Goal: Task Accomplishment & Management: Manage account settings

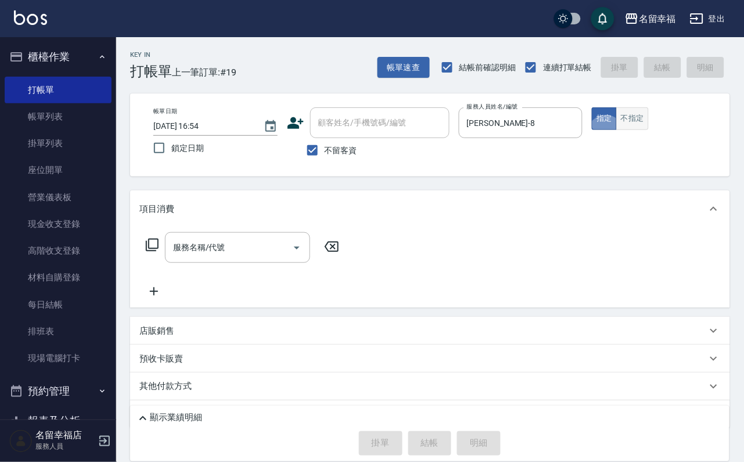
click at [648, 130] on button "不指定" at bounding box center [632, 118] width 33 height 23
click at [152, 252] on icon at bounding box center [152, 245] width 14 height 14
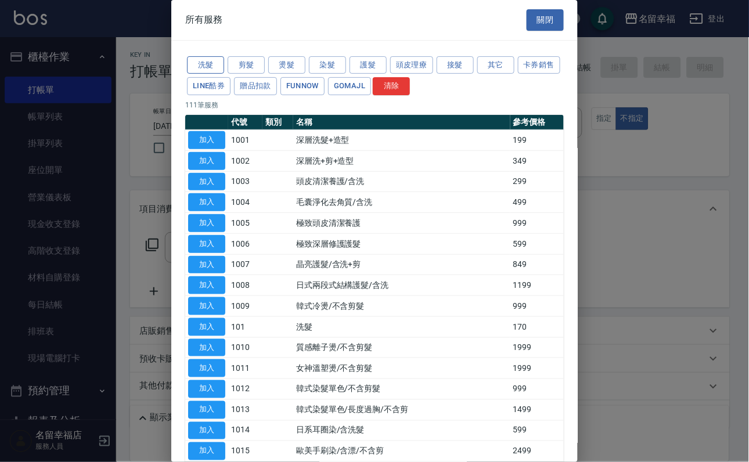
click at [206, 71] on button "洗髮" at bounding box center [205, 65] width 37 height 18
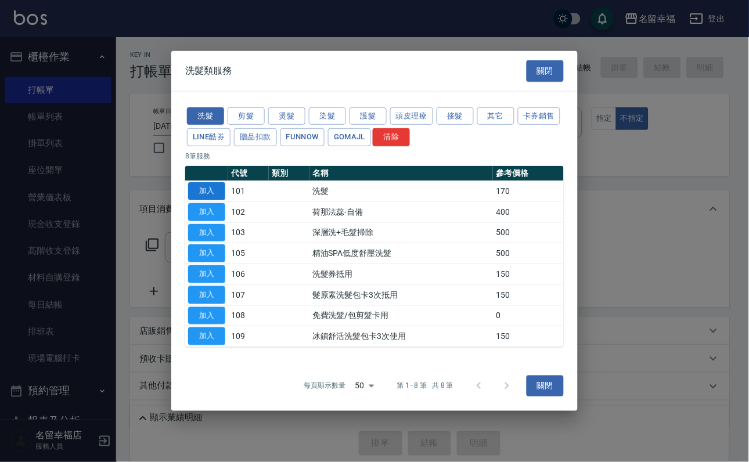
click at [223, 182] on button "加入" at bounding box center [206, 191] width 37 height 18
type input "洗髮(101)"
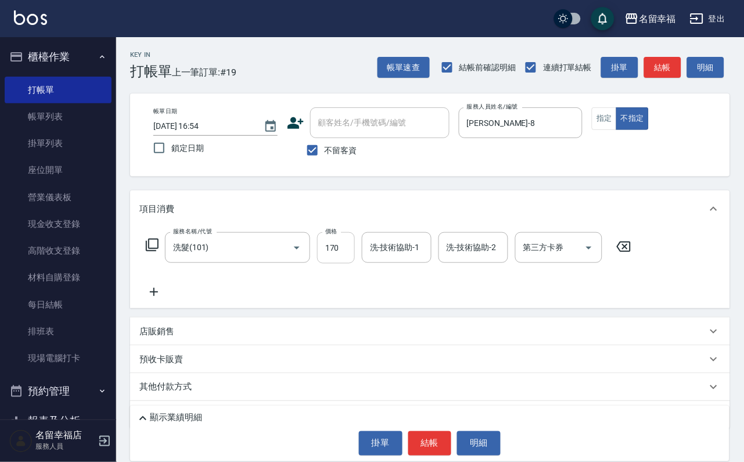
click at [341, 255] on input "170" at bounding box center [336, 247] width 38 height 31
type input "230"
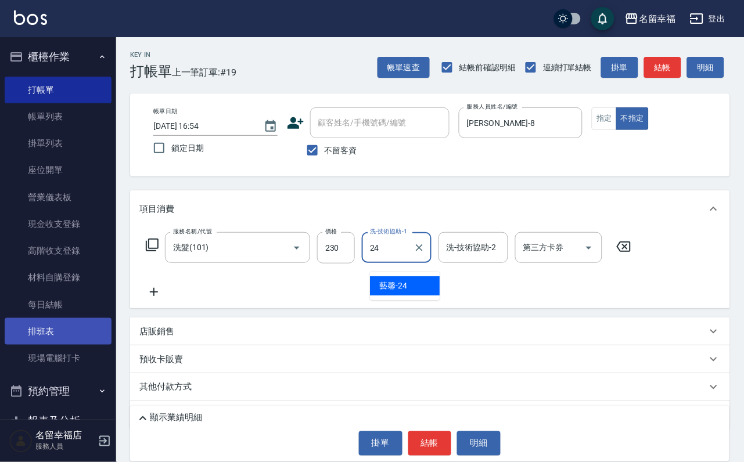
type input "藝馨-24"
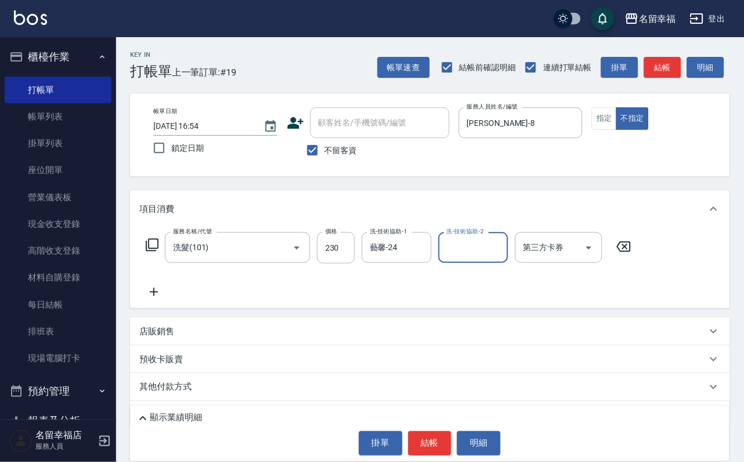
click at [159, 252] on icon at bounding box center [152, 245] width 14 height 14
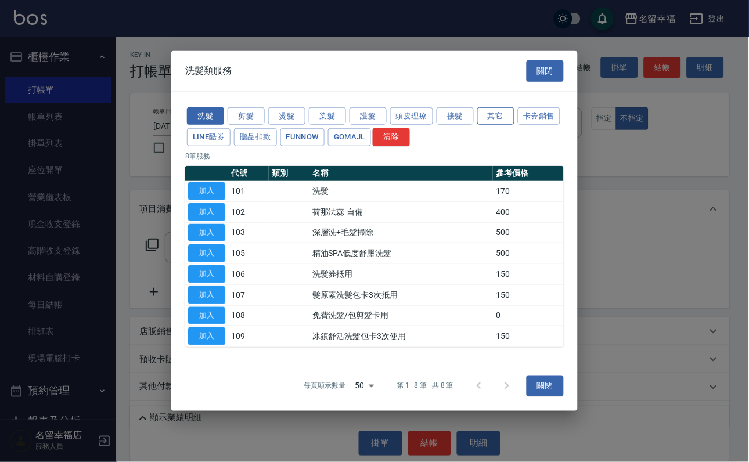
click at [514, 107] on button "其它" at bounding box center [495, 116] width 37 height 18
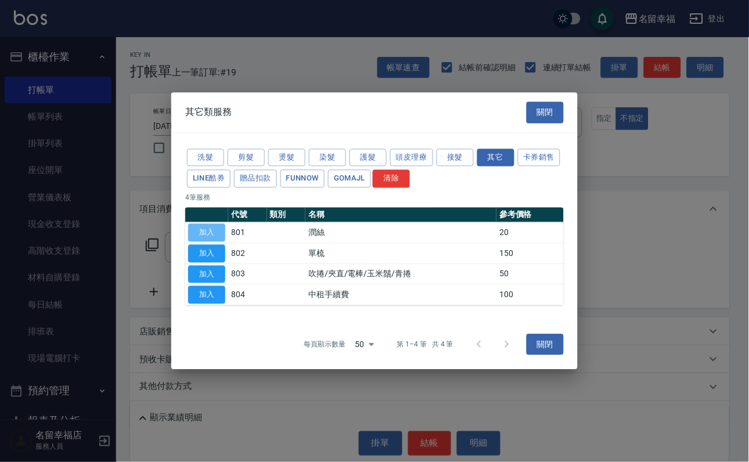
click at [218, 229] on button "加入" at bounding box center [206, 233] width 37 height 18
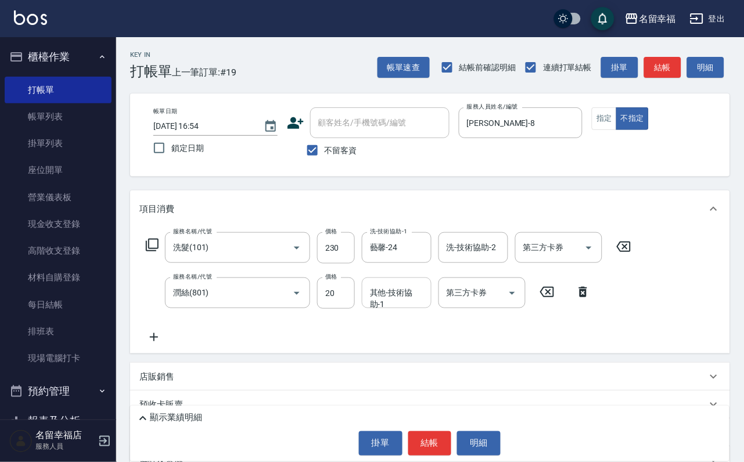
click at [389, 303] on input "其他-技術協助-1" at bounding box center [396, 293] width 59 height 20
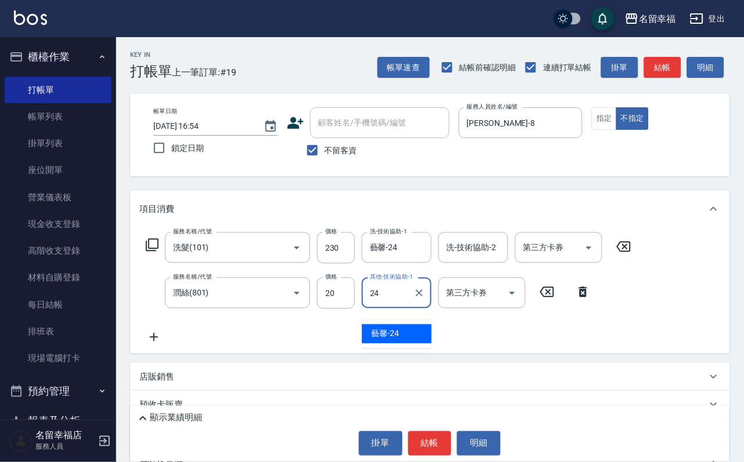
type input "藝馨-24"
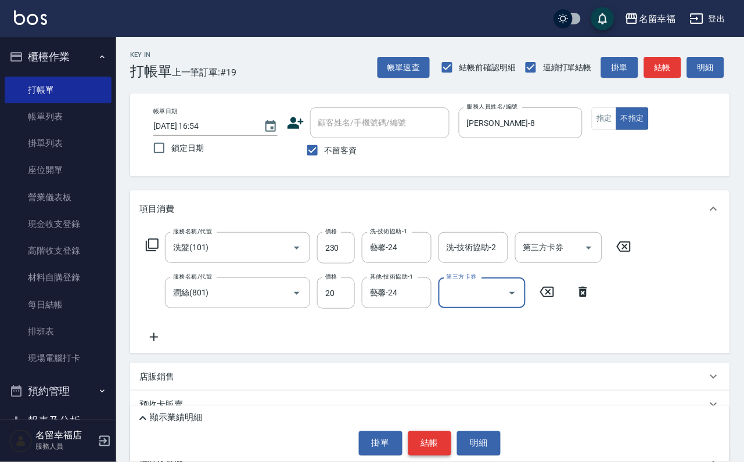
click at [431, 431] on button "結帳" at bounding box center [430, 443] width 44 height 24
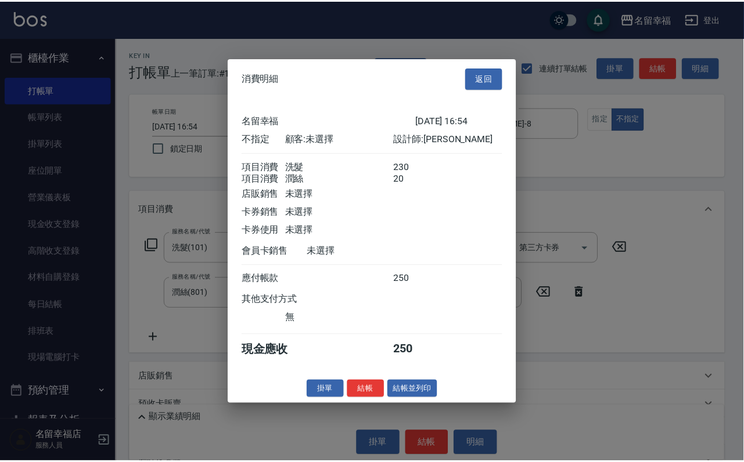
scroll to position [208, 0]
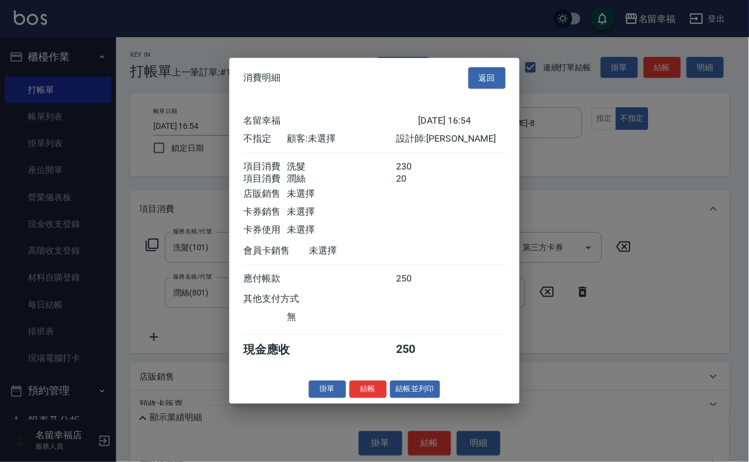
click at [408, 398] on button "結帳並列印" at bounding box center [415, 389] width 51 height 18
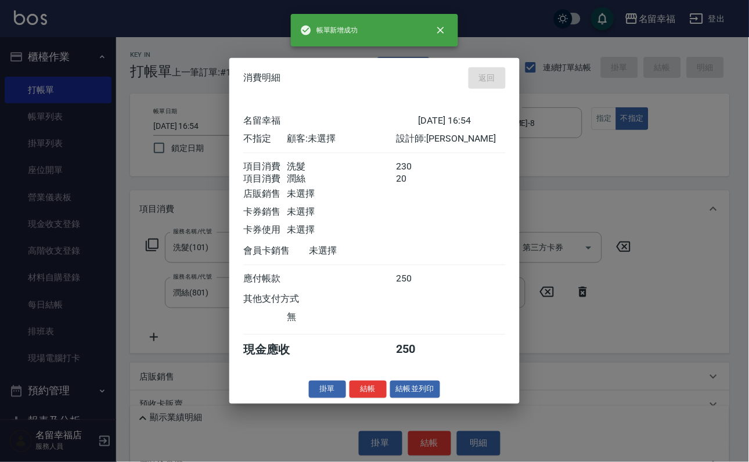
type input "[DATE] 17:47"
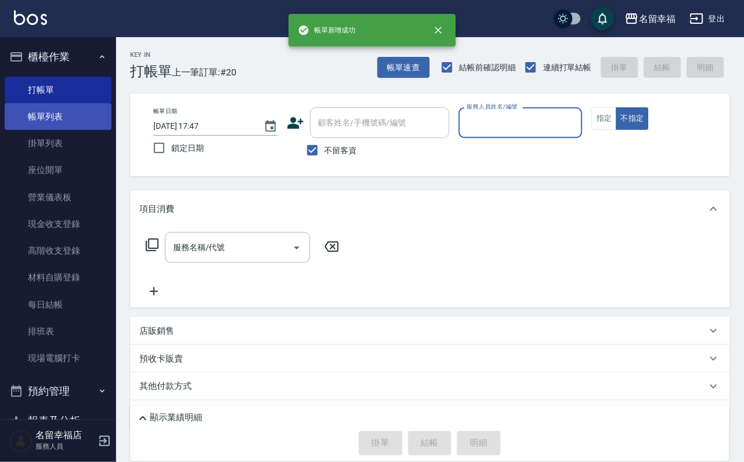
drag, startPoint x: 60, startPoint y: 122, endPoint x: 57, endPoint y: 117, distance: 6.3
click at [60, 121] on link "帳單列表" at bounding box center [58, 116] width 107 height 27
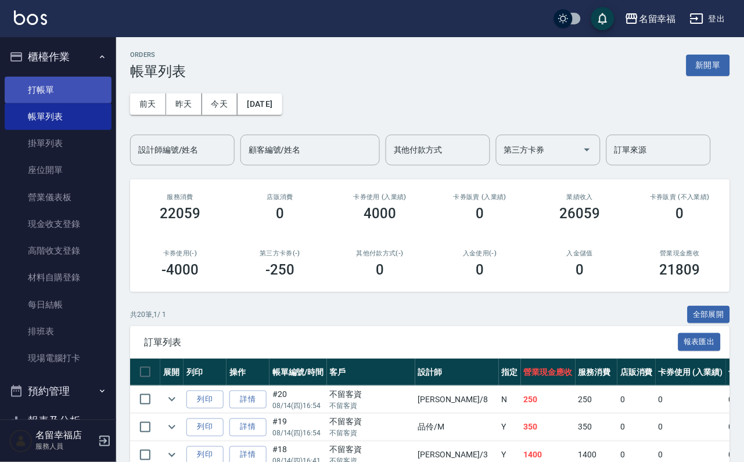
click at [59, 92] on link "打帳單" at bounding box center [58, 90] width 107 height 27
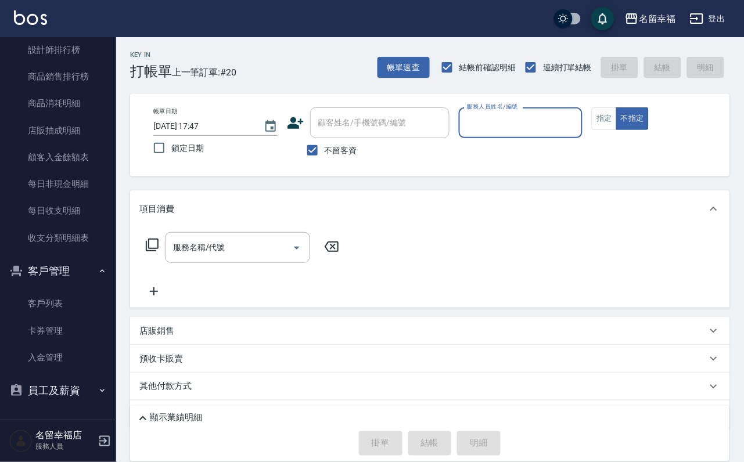
scroll to position [792, 0]
click at [58, 290] on link "客戶列表" at bounding box center [58, 303] width 107 height 27
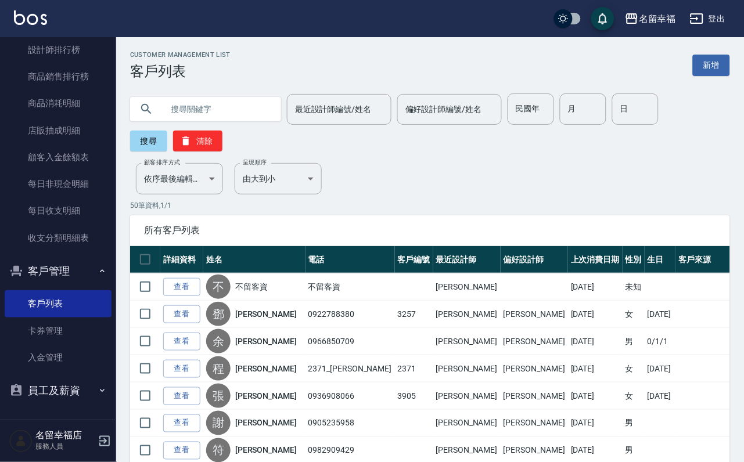
click at [201, 109] on input "text" at bounding box center [217, 108] width 109 height 31
type input "c"
type input "[PERSON_NAME]"
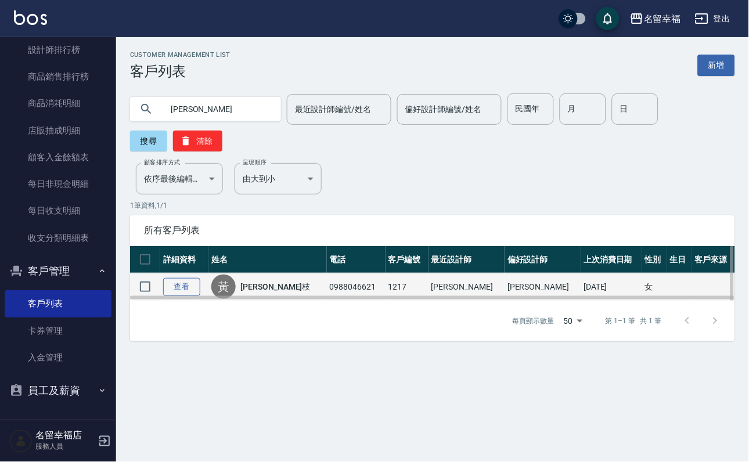
click at [194, 296] on link "查看" at bounding box center [181, 287] width 37 height 18
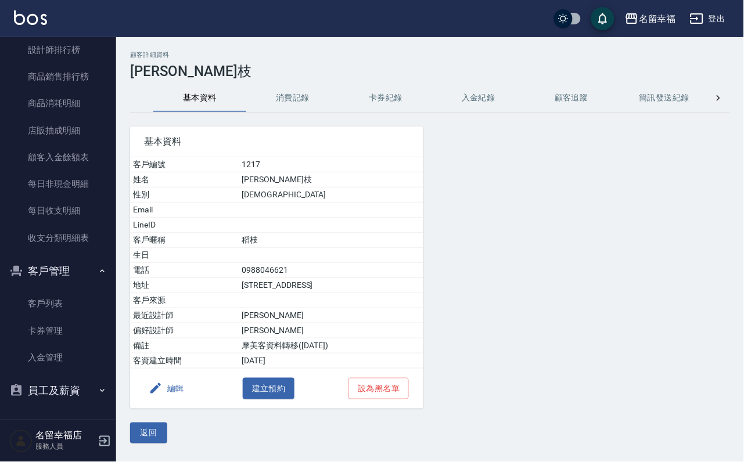
click at [282, 102] on button "消費記錄" at bounding box center [292, 98] width 93 height 28
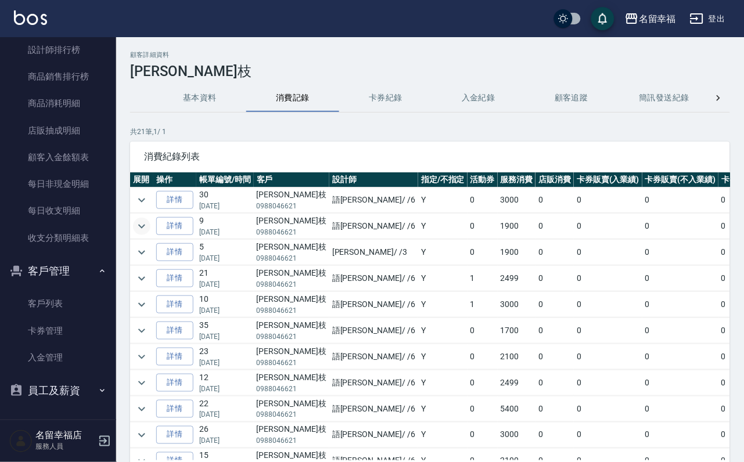
click at [142, 221] on icon "expand row" at bounding box center [142, 226] width 14 height 14
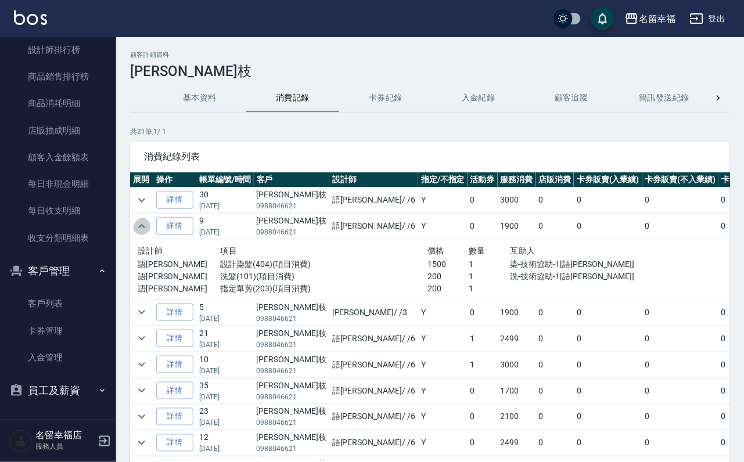
click at [144, 228] on icon "expand row" at bounding box center [141, 226] width 7 height 4
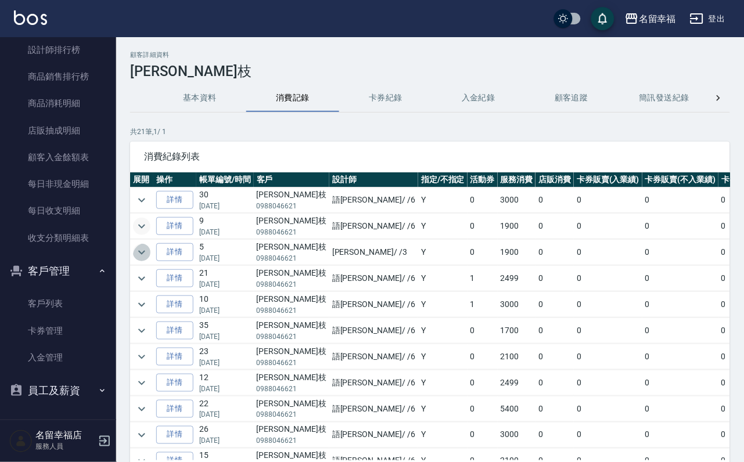
click at [148, 260] on icon "expand row" at bounding box center [142, 253] width 14 height 14
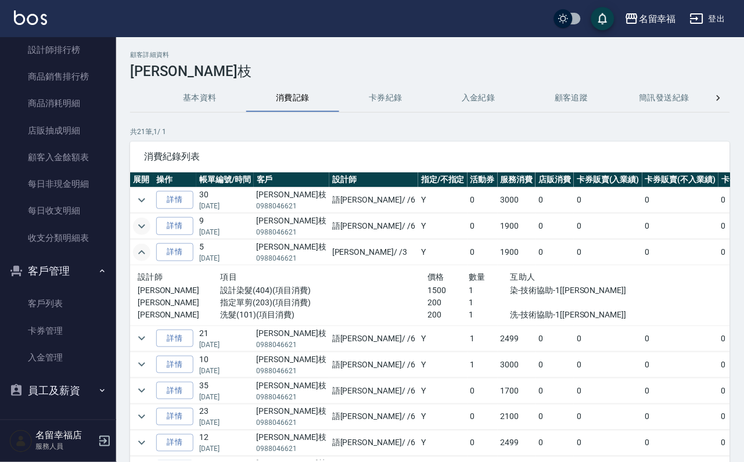
click at [146, 260] on icon "expand row" at bounding box center [142, 253] width 14 height 14
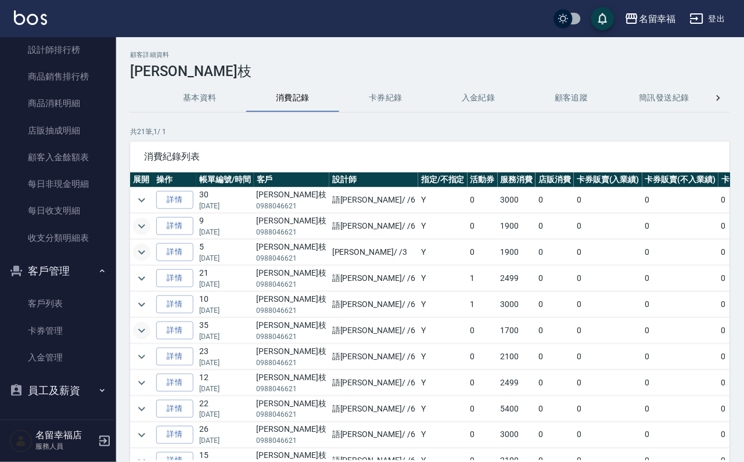
click at [143, 338] on icon "expand row" at bounding box center [142, 331] width 14 height 14
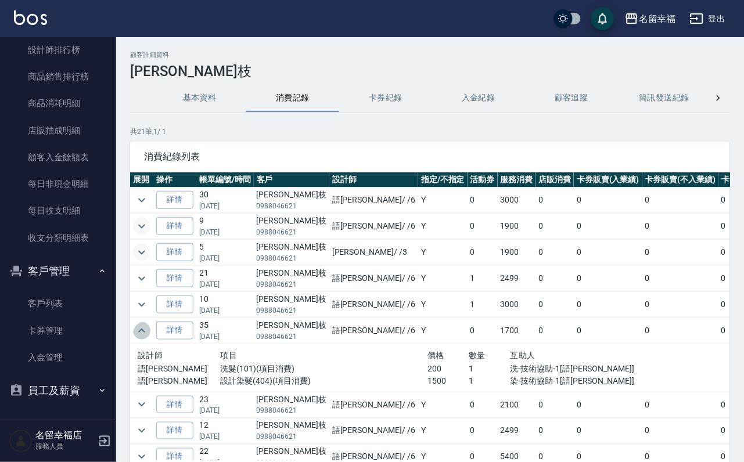
click at [143, 338] on icon "expand row" at bounding box center [142, 331] width 14 height 14
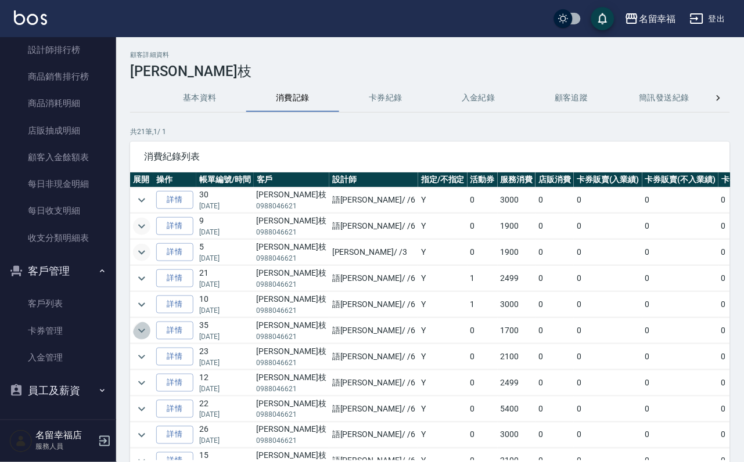
click at [143, 333] on icon "expand row" at bounding box center [141, 331] width 7 height 4
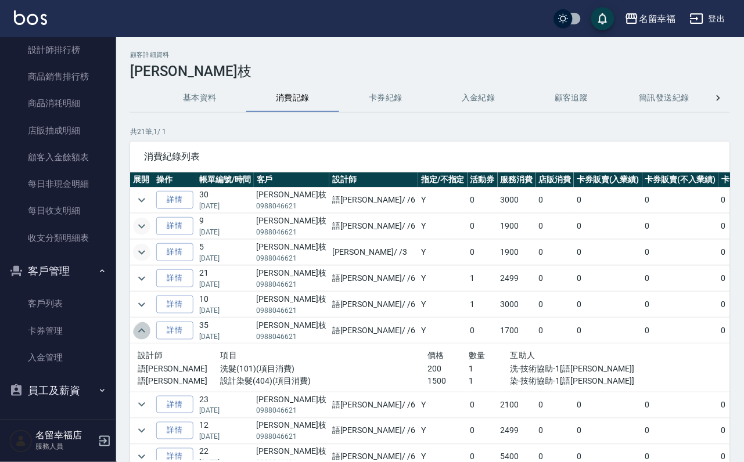
click at [143, 338] on icon "expand row" at bounding box center [142, 331] width 14 height 14
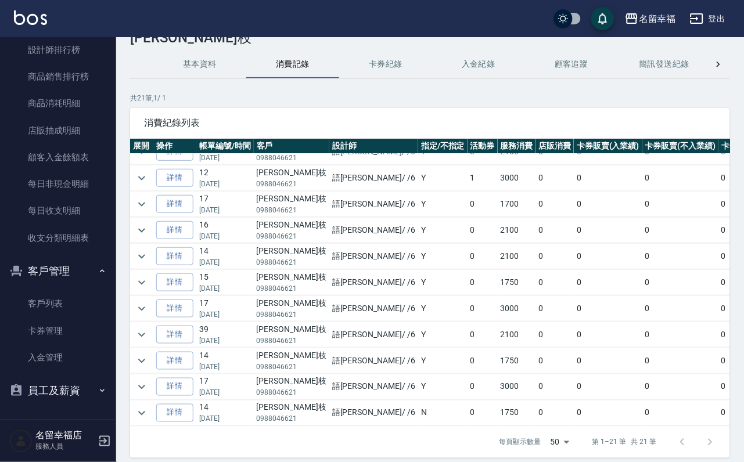
scroll to position [87, 0]
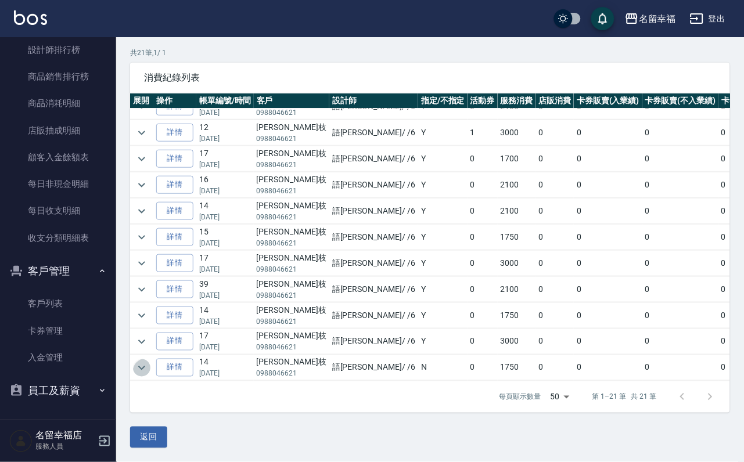
click at [149, 361] on icon "expand row" at bounding box center [142, 368] width 14 height 14
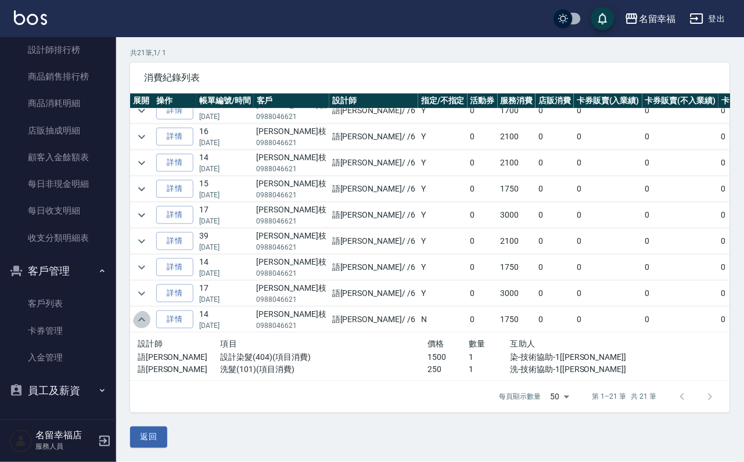
click at [149, 327] on icon "expand row" at bounding box center [142, 320] width 14 height 14
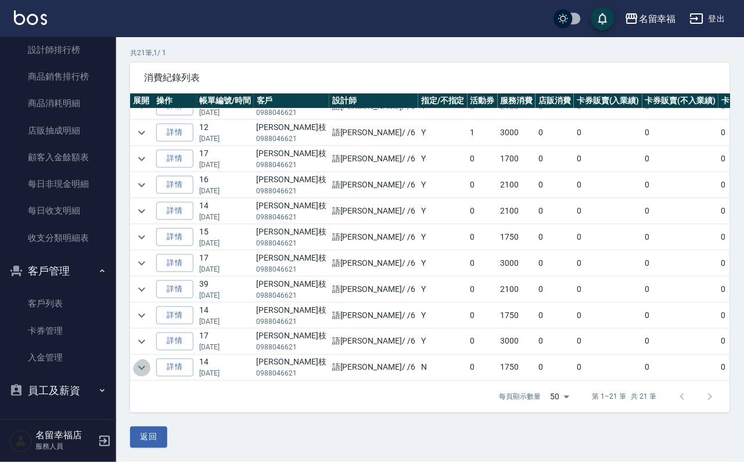
click at [147, 361] on icon "expand row" at bounding box center [142, 368] width 14 height 14
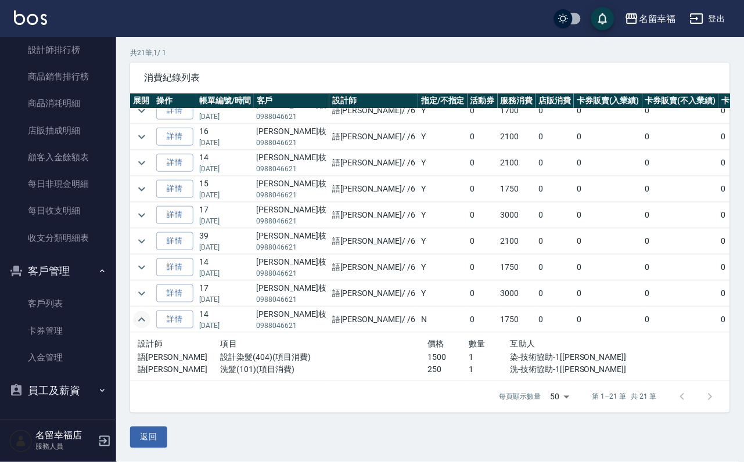
click at [147, 327] on icon "expand row" at bounding box center [142, 320] width 14 height 14
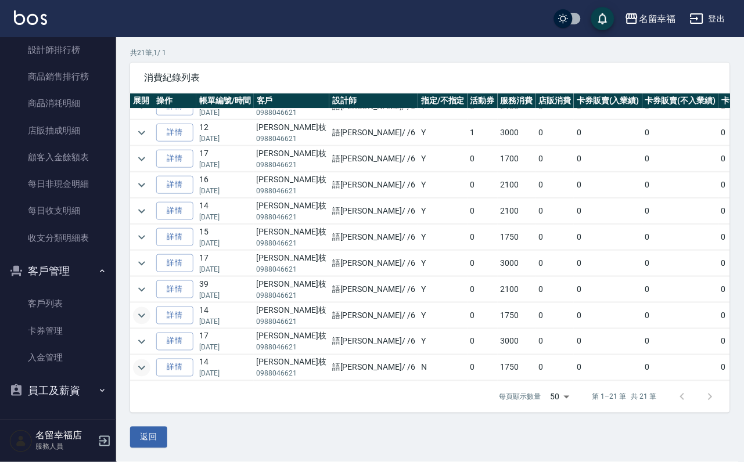
click at [145, 313] on icon "expand row" at bounding box center [141, 315] width 7 height 4
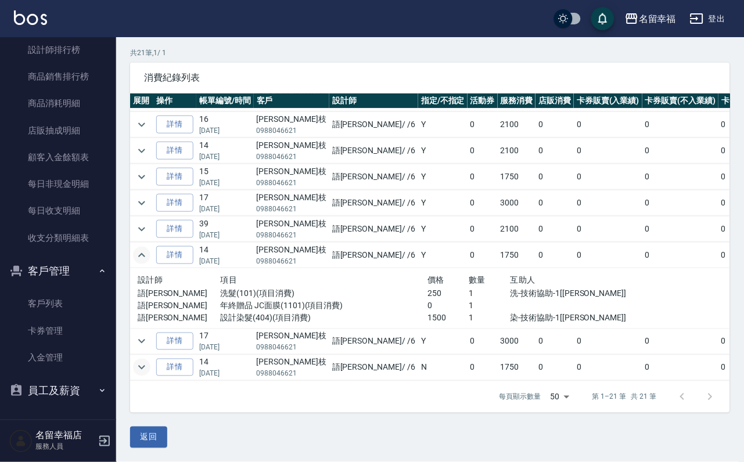
drag, startPoint x: 150, startPoint y: 283, endPoint x: 145, endPoint y: 289, distance: 7.4
click at [145, 262] on icon "expand row" at bounding box center [142, 255] width 14 height 14
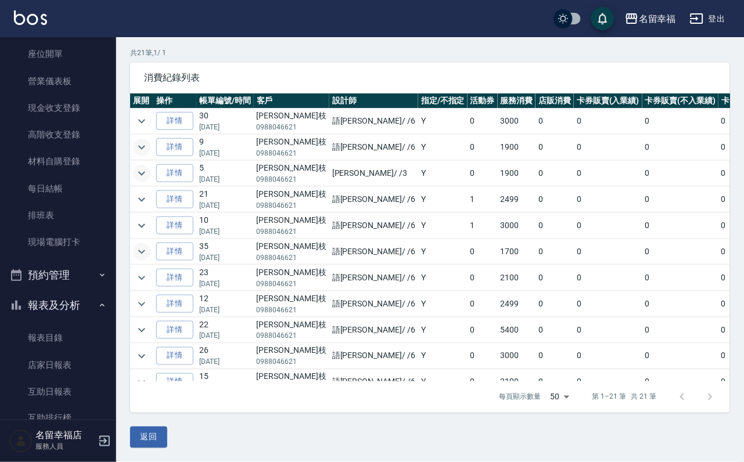
scroll to position [0, 0]
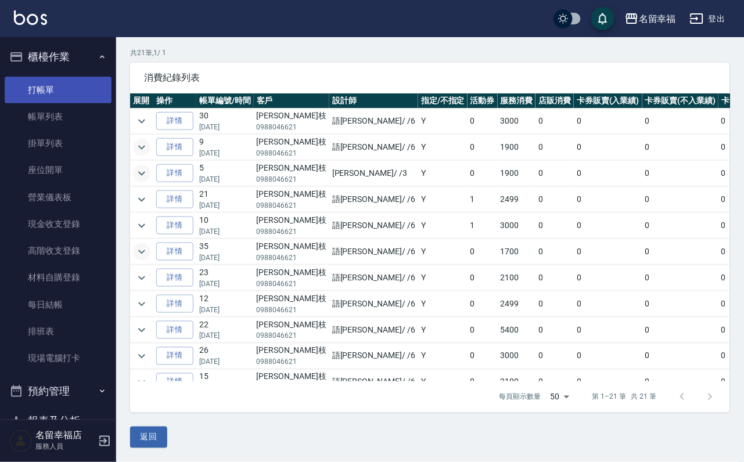
click at [59, 103] on link "打帳單" at bounding box center [58, 90] width 107 height 27
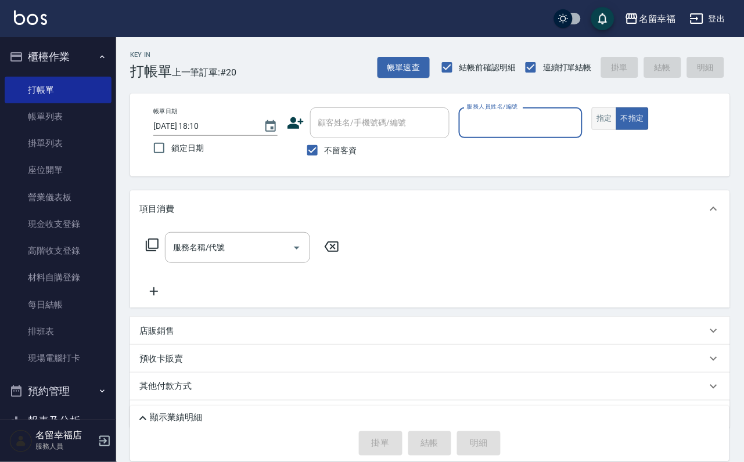
click at [617, 130] on button "指定" at bounding box center [604, 118] width 25 height 23
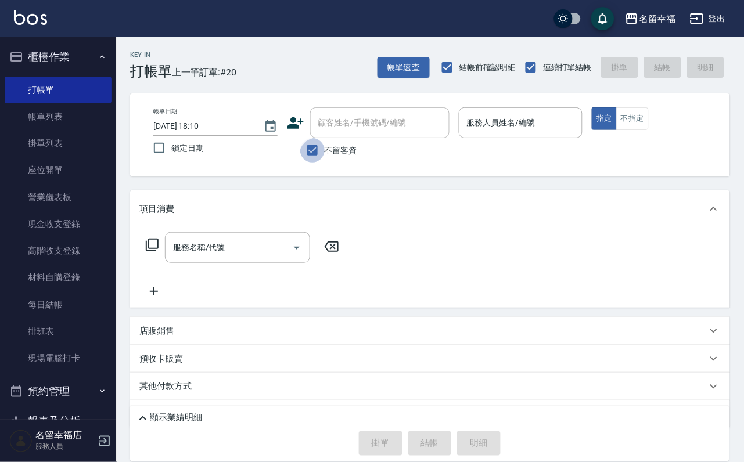
click at [318, 161] on input "不留客資" at bounding box center [312, 150] width 24 height 24
checkbox input "false"
click at [345, 129] on input "顧客姓名/手機號碼/編號" at bounding box center [370, 123] width 111 height 20
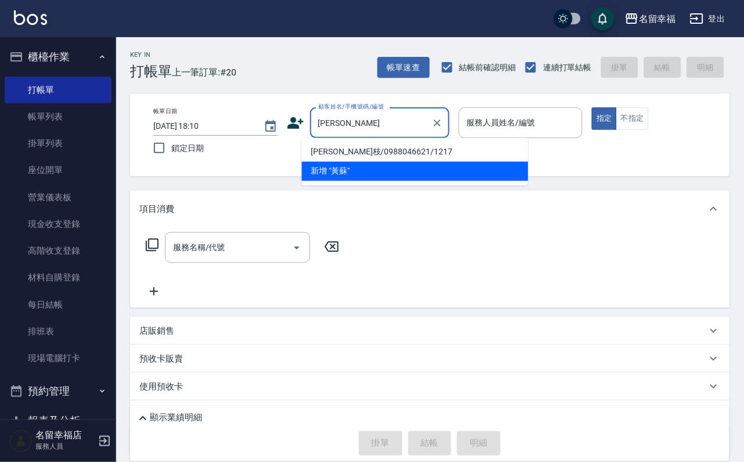
click at [348, 157] on li "[PERSON_NAME]枝/0988046621/1217" at bounding box center [415, 152] width 226 height 19
type input "[PERSON_NAME]枝/0988046621/1217"
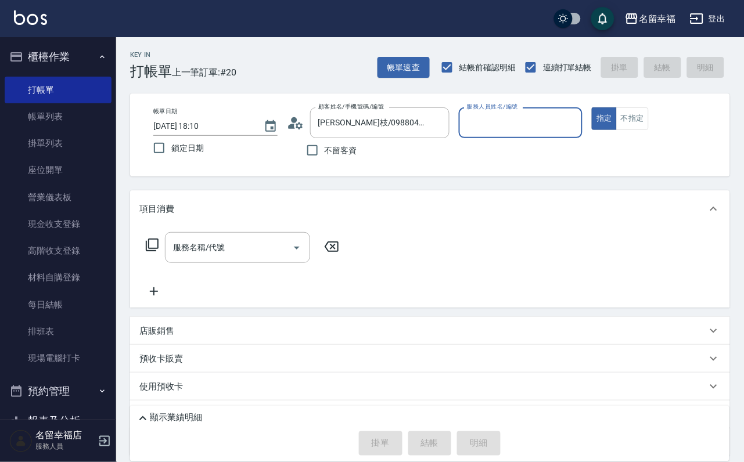
type input "語[PERSON_NAME]-6"
click at [159, 252] on icon at bounding box center [152, 245] width 14 height 14
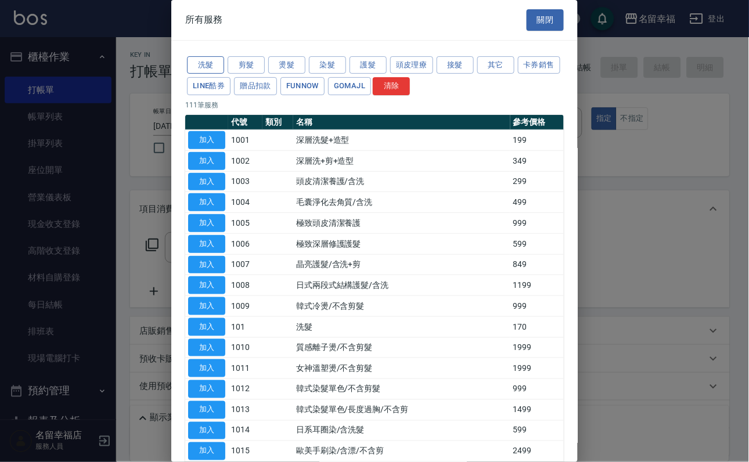
click at [206, 74] on button "洗髮" at bounding box center [205, 65] width 37 height 18
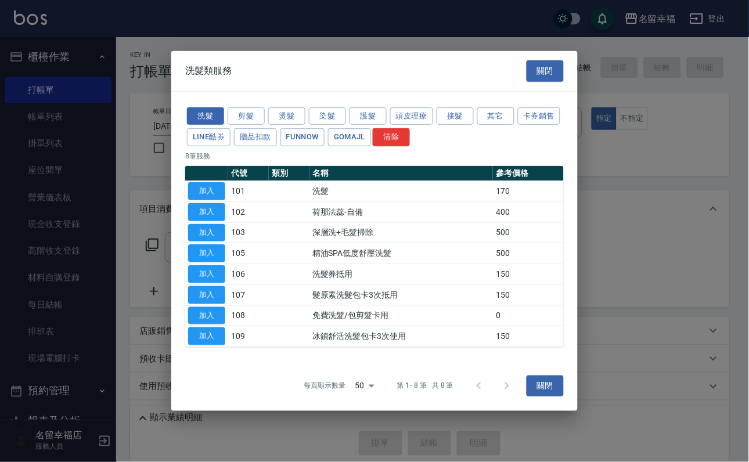
drag, startPoint x: 209, startPoint y: 165, endPoint x: 236, endPoint y: 174, distance: 28.1
click at [211, 182] on button "加入" at bounding box center [206, 191] width 37 height 18
type input "洗髮(101)"
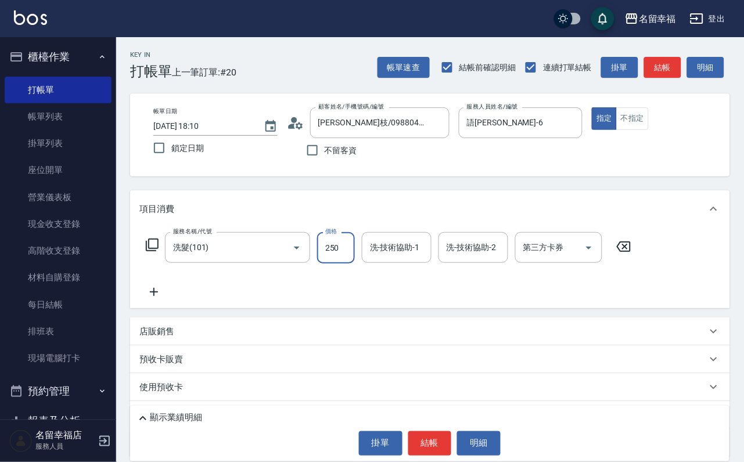
type input "250"
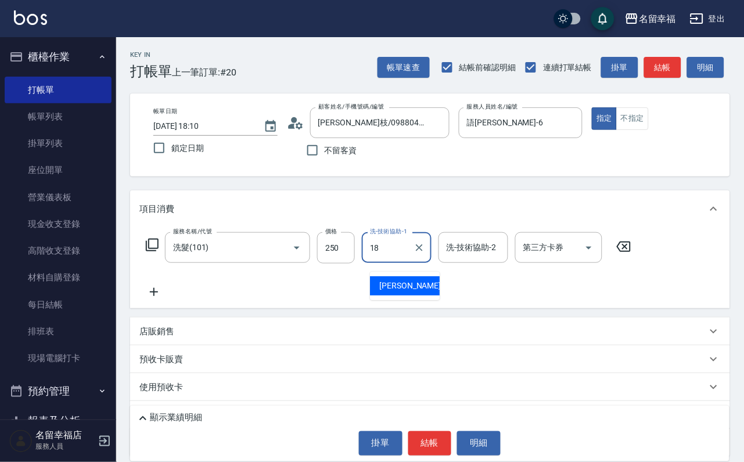
type input "[PERSON_NAME]-18"
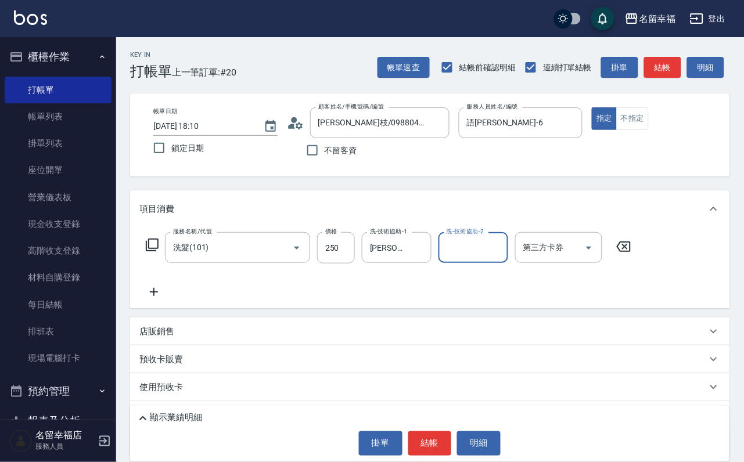
click at [152, 252] on icon at bounding box center [152, 245] width 14 height 14
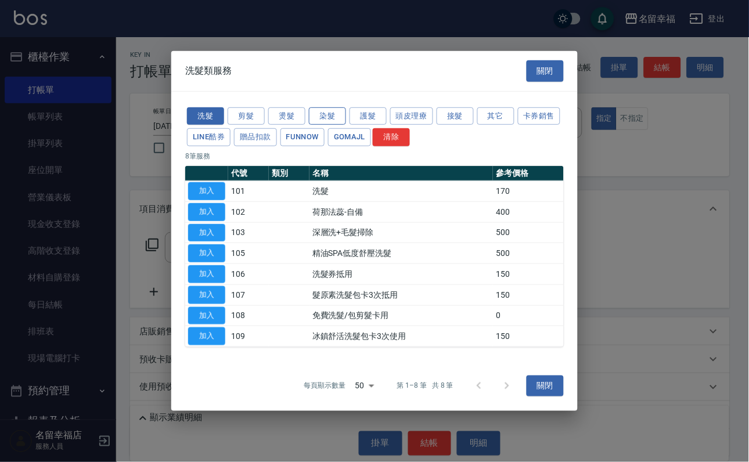
click at [320, 107] on button "染髮" at bounding box center [327, 116] width 37 height 18
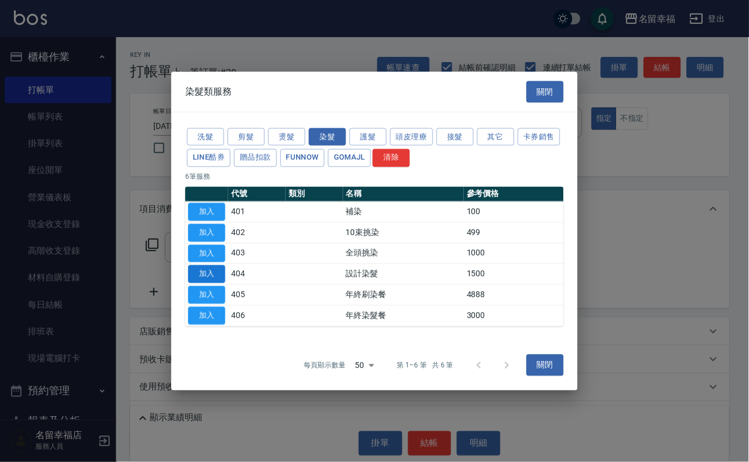
click at [217, 278] on button "加入" at bounding box center [206, 274] width 37 height 18
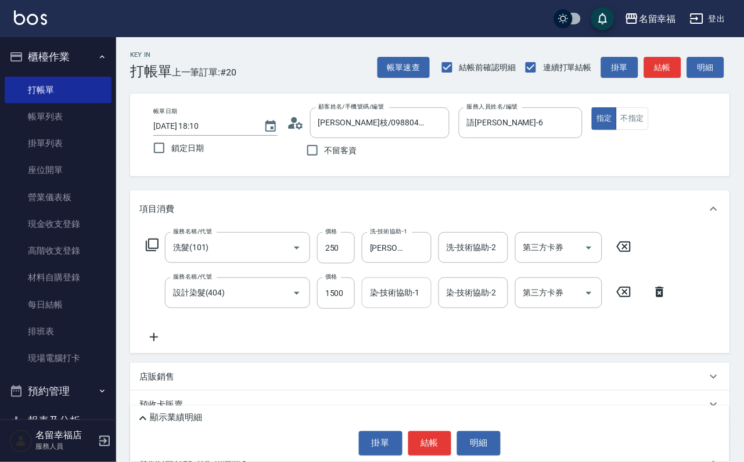
click at [390, 303] on input "染-技術協助-1" at bounding box center [396, 293] width 59 height 20
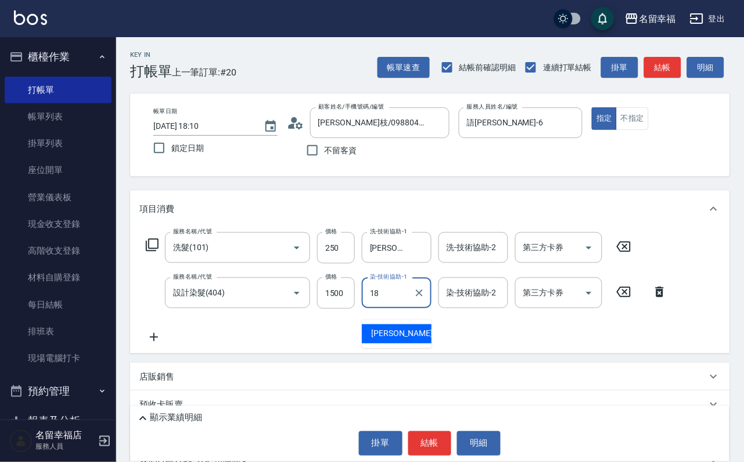
type input "[PERSON_NAME]-18"
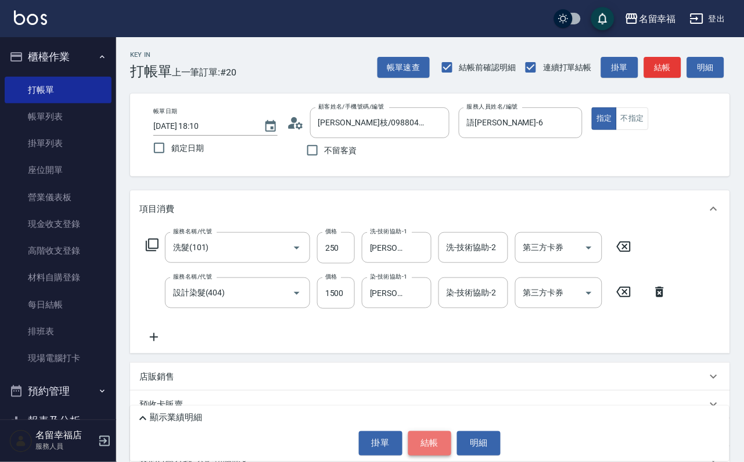
click at [424, 434] on button "結帳" at bounding box center [430, 443] width 44 height 24
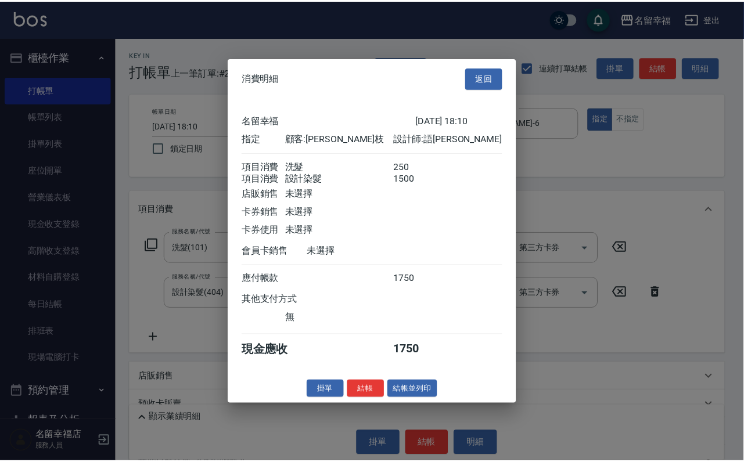
scroll to position [187, 0]
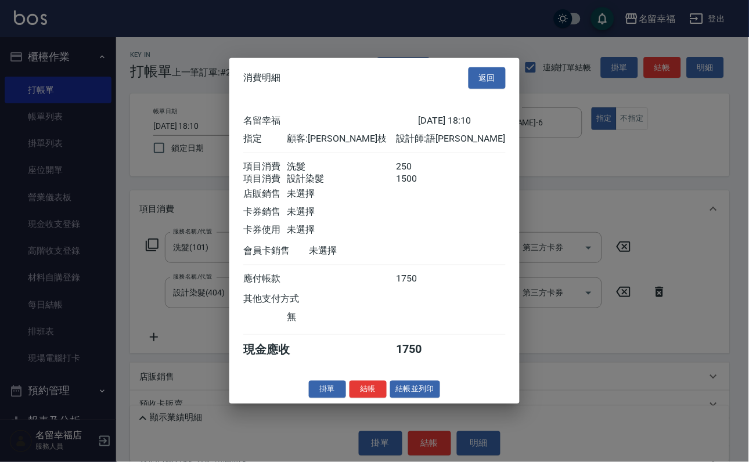
drag, startPoint x: 365, startPoint y: 445, endPoint x: 356, endPoint y: 444, distance: 8.8
click at [364, 398] on button "結帳" at bounding box center [367, 389] width 37 height 18
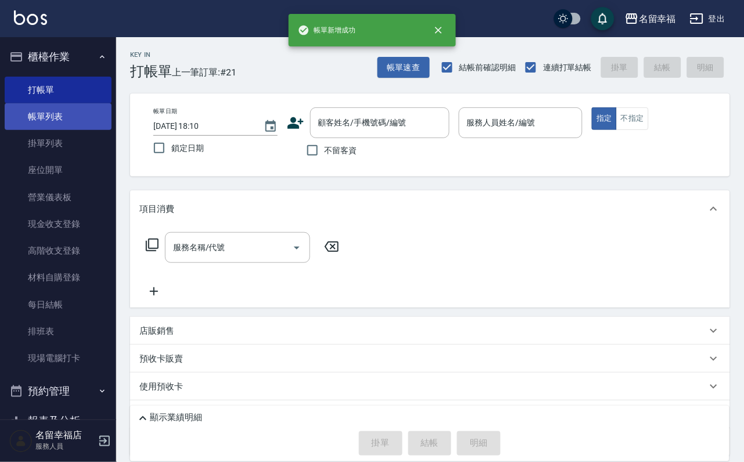
click at [41, 124] on link "帳單列表" at bounding box center [58, 116] width 107 height 27
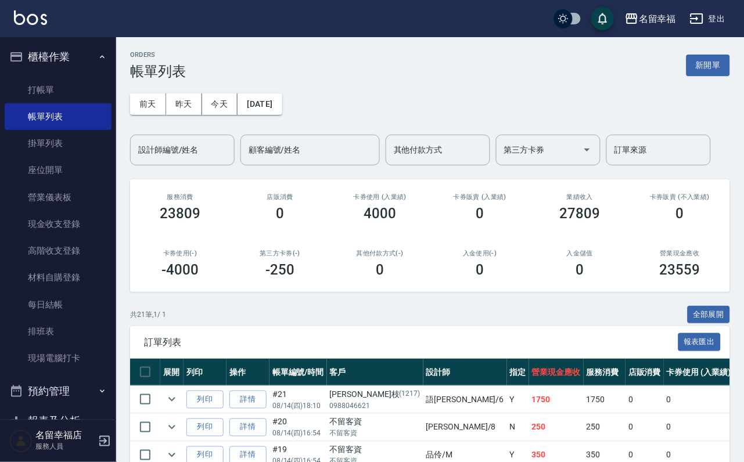
click at [153, 149] on input "設計師編號/姓名" at bounding box center [182, 150] width 94 height 20
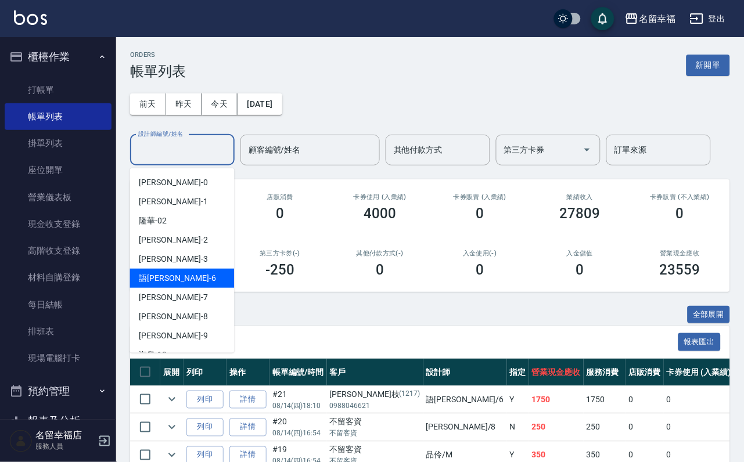
click at [196, 282] on div "語瑄 -6" at bounding box center [182, 278] width 104 height 19
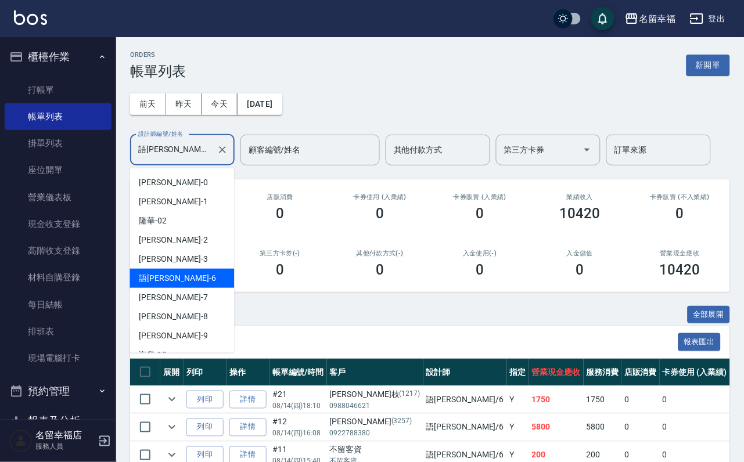
click at [183, 145] on input "語[PERSON_NAME]-6" at bounding box center [173, 150] width 77 height 20
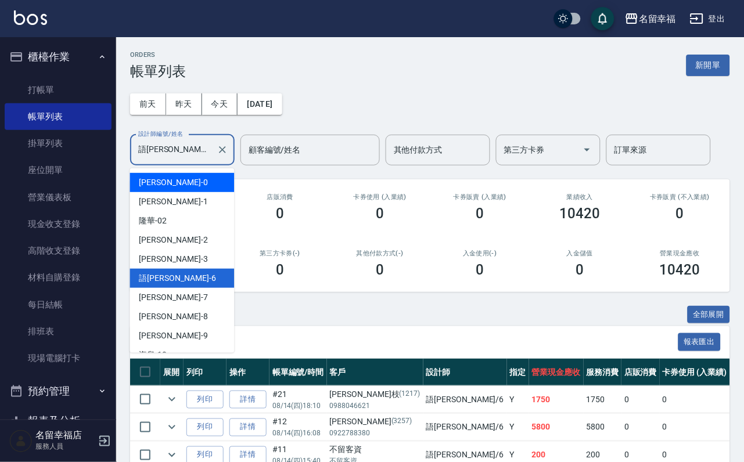
click at [186, 180] on div "小靜 -0" at bounding box center [182, 182] width 104 height 19
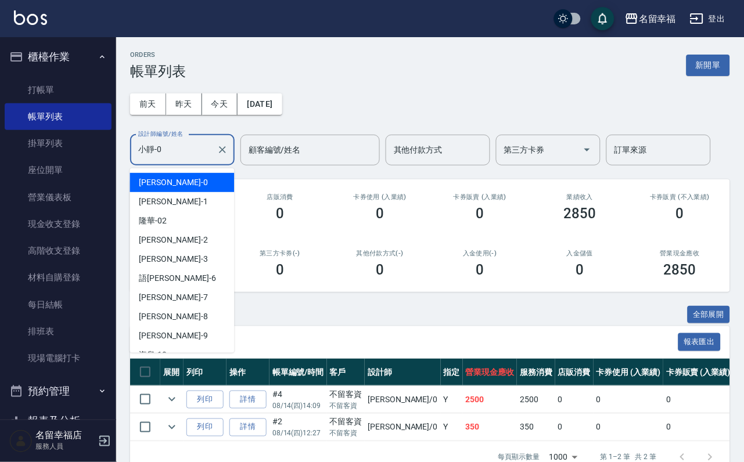
click at [194, 154] on input "小靜-0" at bounding box center [173, 150] width 77 height 20
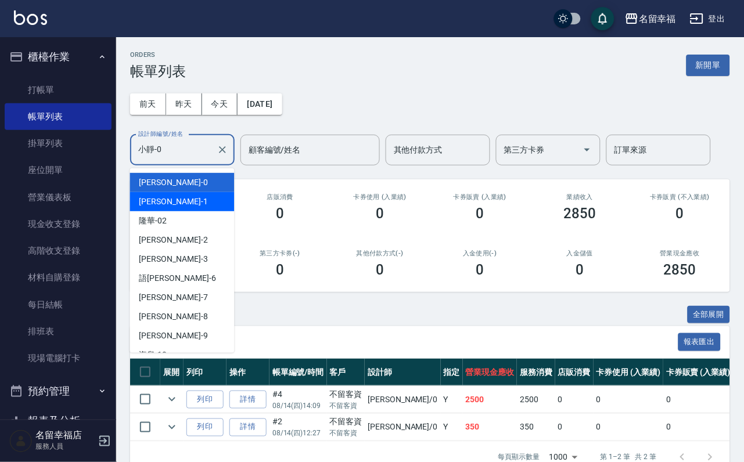
click at [194, 204] on div "[PERSON_NAME] -1" at bounding box center [182, 201] width 104 height 19
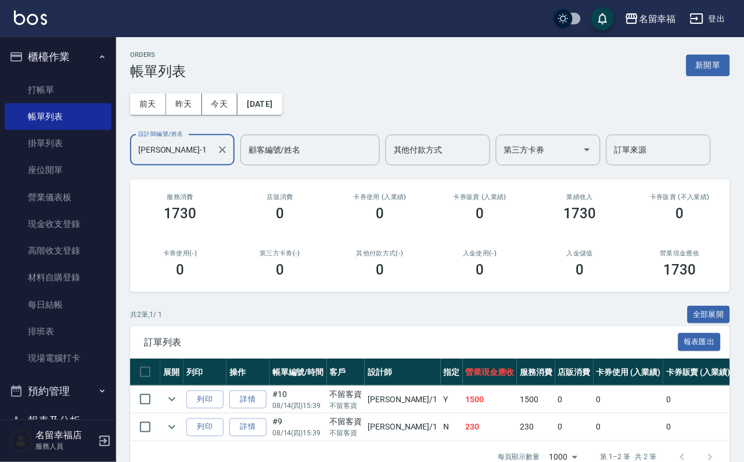
click at [194, 150] on input "[PERSON_NAME]-1" at bounding box center [173, 150] width 77 height 20
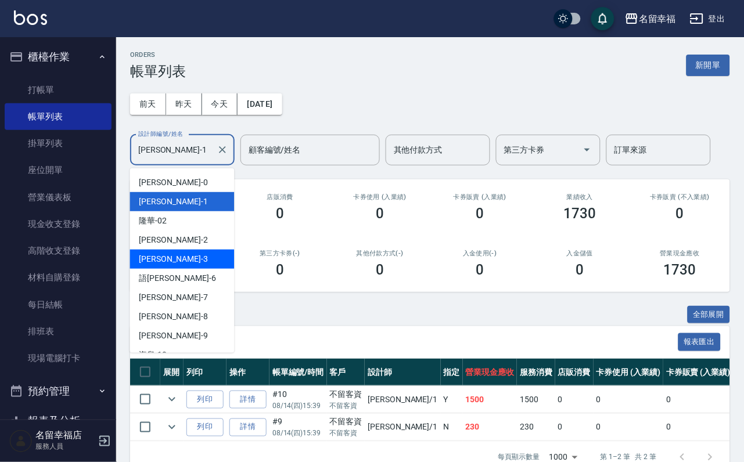
click at [185, 258] on div "[PERSON_NAME] -3" at bounding box center [182, 259] width 104 height 19
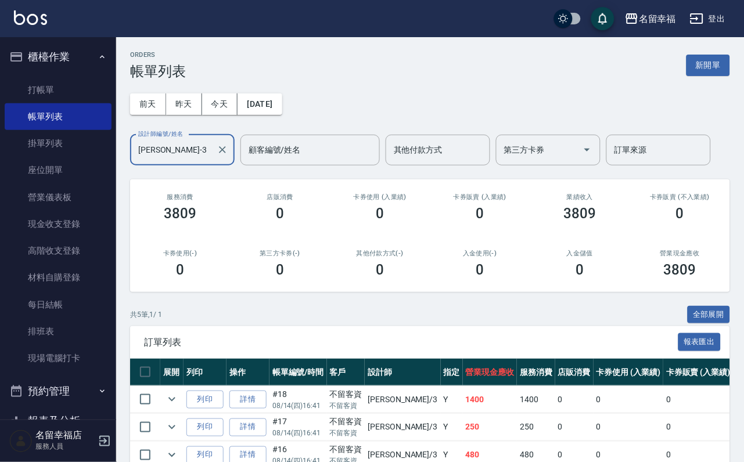
click at [192, 154] on input "[PERSON_NAME]-3" at bounding box center [173, 150] width 77 height 20
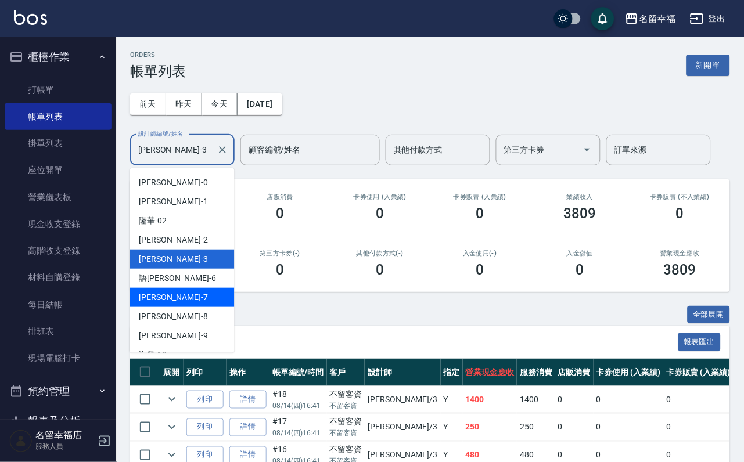
click at [182, 297] on div "[PERSON_NAME] -7" at bounding box center [182, 297] width 104 height 19
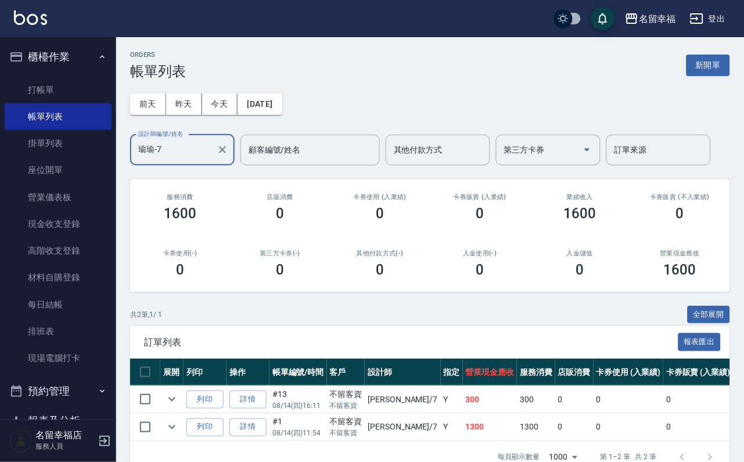
click at [182, 153] on input "瑜瑜-7" at bounding box center [173, 150] width 77 height 20
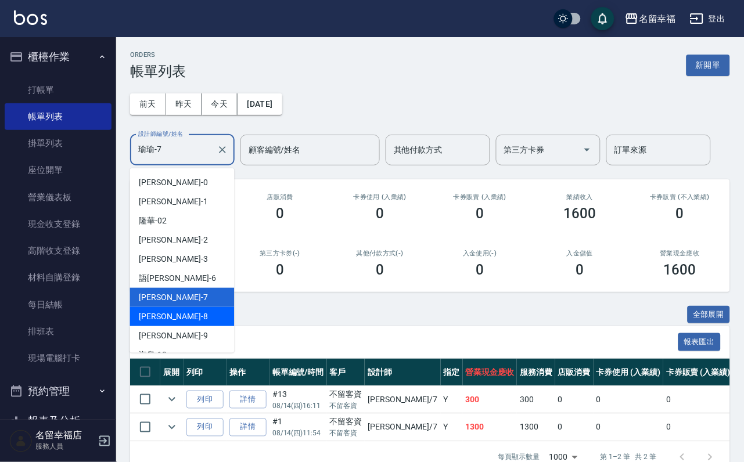
click at [175, 311] on div "[PERSON_NAME] -8" at bounding box center [182, 316] width 104 height 19
type input "[PERSON_NAME]-8"
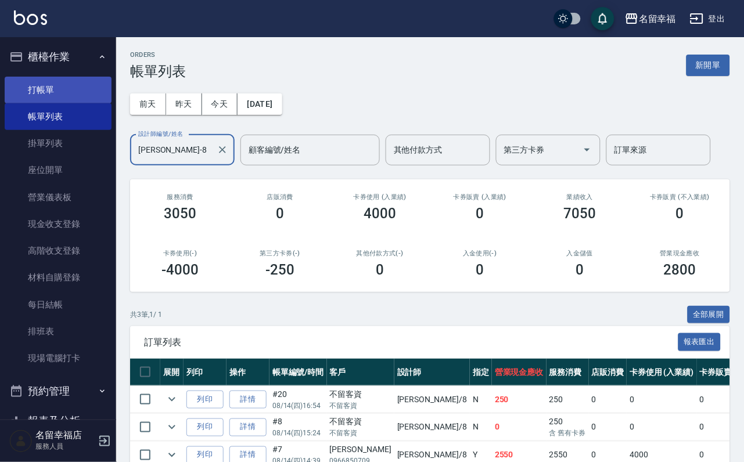
click at [75, 87] on link "打帳單" at bounding box center [58, 90] width 107 height 27
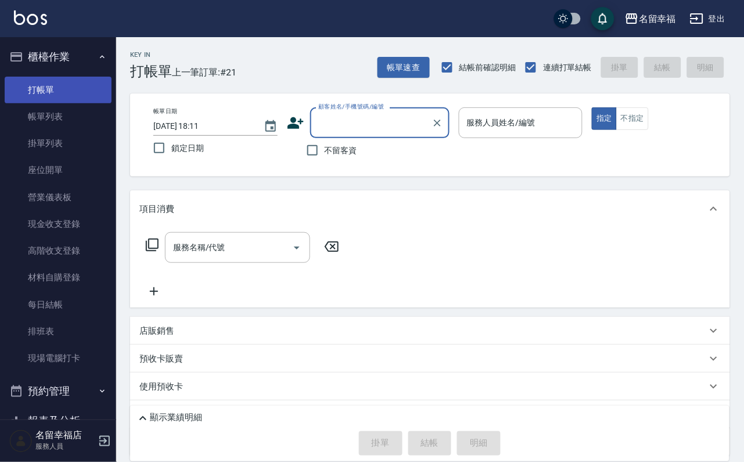
click at [63, 95] on link "打帳單" at bounding box center [58, 90] width 107 height 27
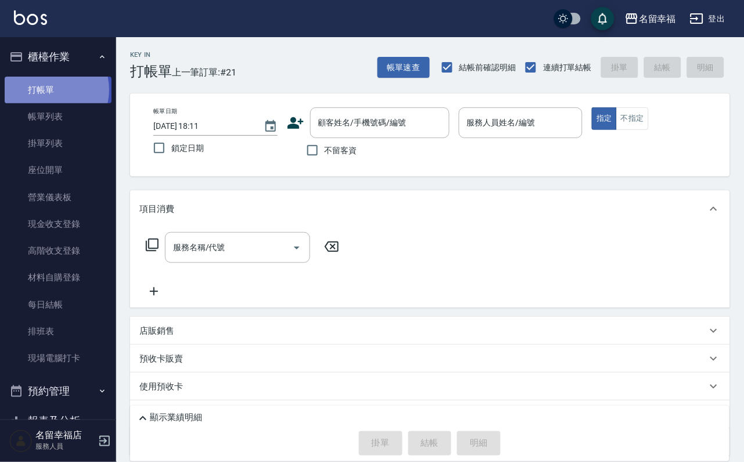
click at [46, 94] on link "打帳單" at bounding box center [58, 90] width 107 height 27
click at [48, 95] on link "打帳單" at bounding box center [58, 90] width 107 height 27
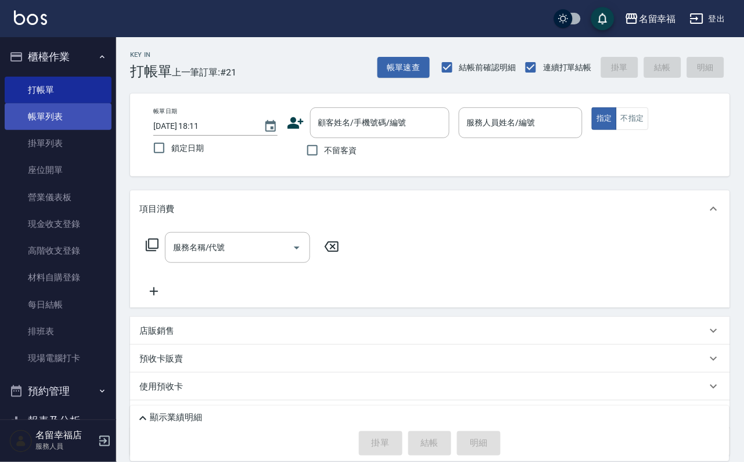
click at [67, 128] on link "帳單列表" at bounding box center [58, 116] width 107 height 27
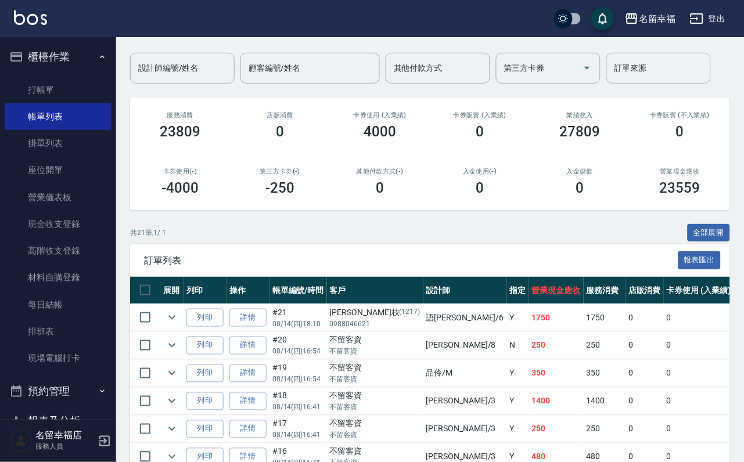
scroll to position [174, 0]
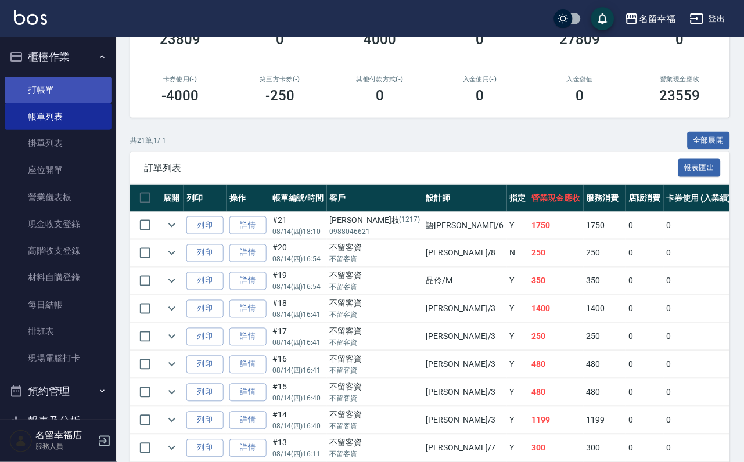
click at [44, 95] on link "打帳單" at bounding box center [58, 90] width 107 height 27
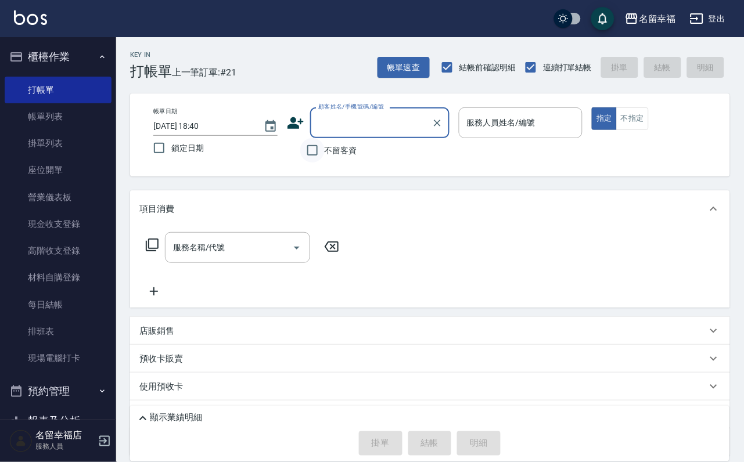
click at [319, 156] on input "不留客資" at bounding box center [312, 150] width 24 height 24
checkbox input "true"
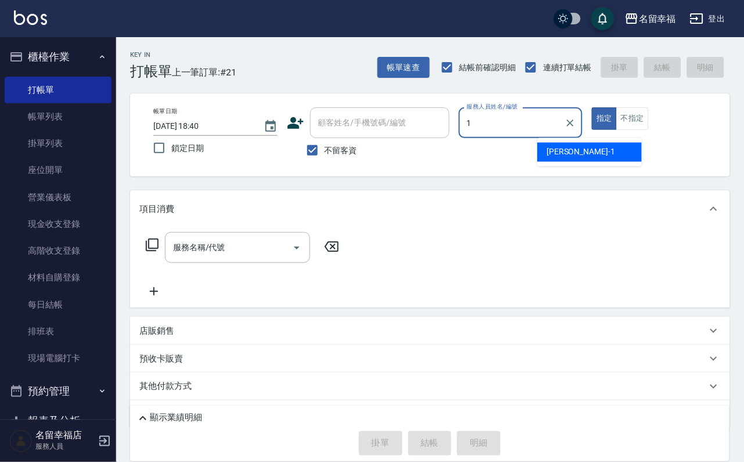
type input "[PERSON_NAME]-1"
type button "true"
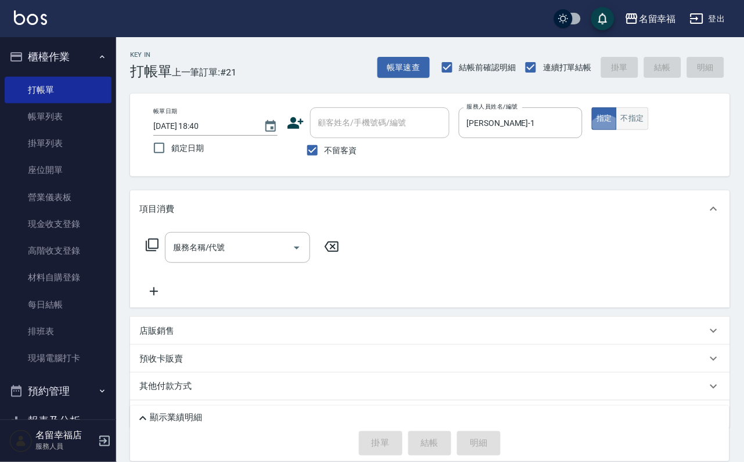
click at [648, 130] on button "不指定" at bounding box center [632, 118] width 33 height 23
click at [149, 251] on icon at bounding box center [152, 245] width 13 height 13
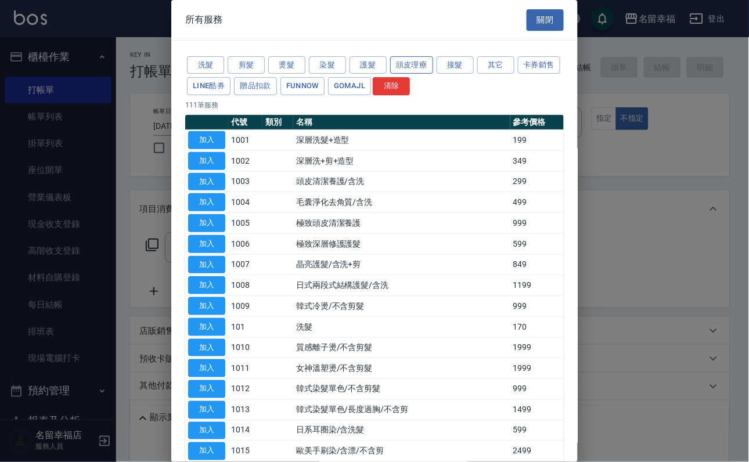
click at [412, 74] on button "頭皮理療" at bounding box center [411, 65] width 43 height 18
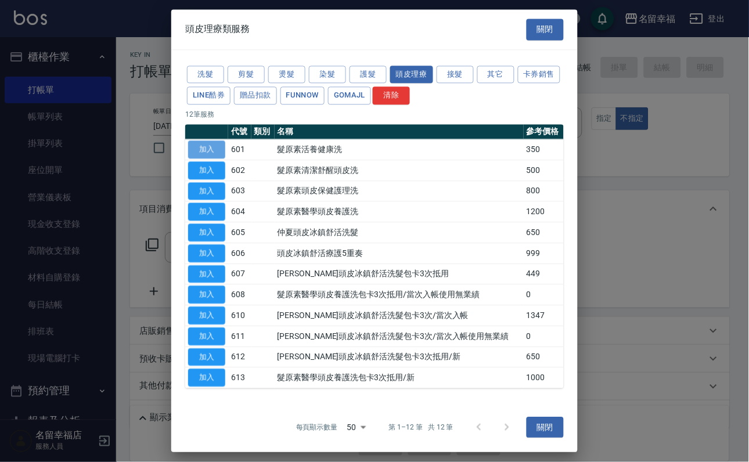
click at [211, 157] on button "加入" at bounding box center [206, 149] width 37 height 18
type input "髮原素活養健康洗(601)"
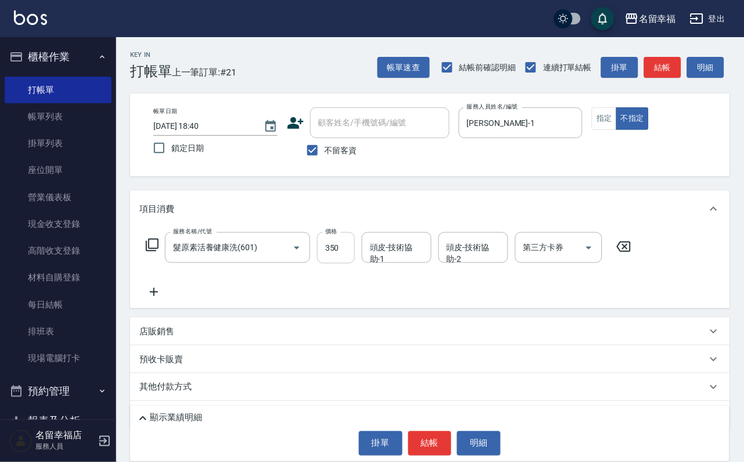
click at [349, 258] on input "350" at bounding box center [336, 247] width 38 height 31
type input "400"
type input "藝馨-24"
click at [299, 255] on icon "Open" at bounding box center [297, 248] width 14 height 14
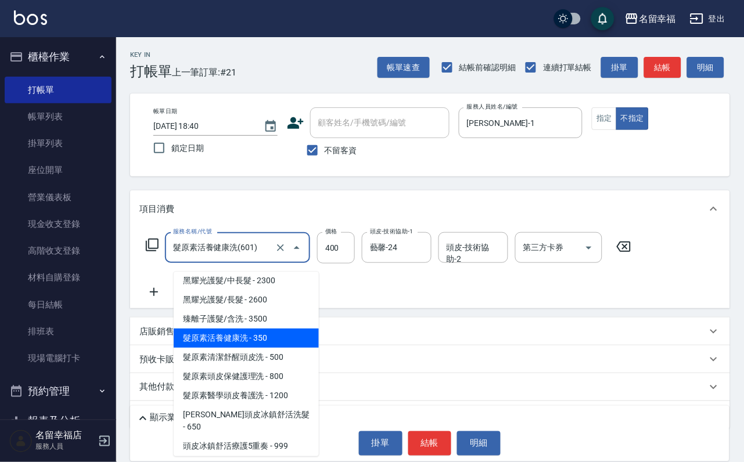
click at [347, 299] on div "服務名稱/代號 髮原素活養健康洗(601) 服務名稱/代號 價格 400 價格 頭皮-技術協助-1 藝馨-24 頭皮-技術協助-1 頭皮-技術協助-2 頭皮-…" at bounding box center [388, 265] width 499 height 67
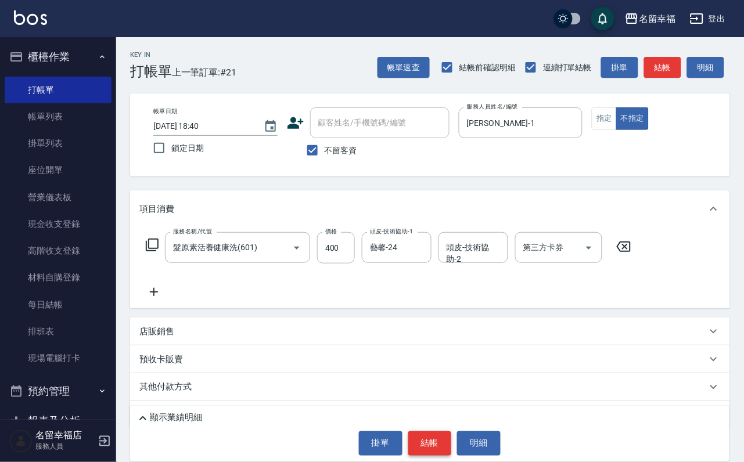
click at [420, 443] on button "結帳" at bounding box center [430, 443] width 44 height 24
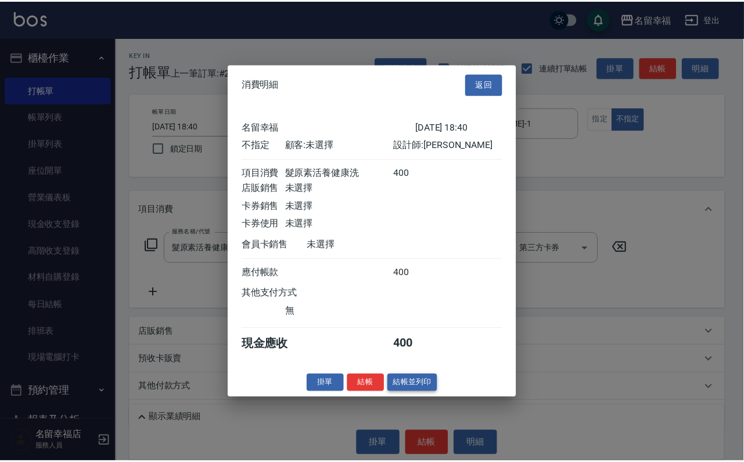
scroll to position [165, 0]
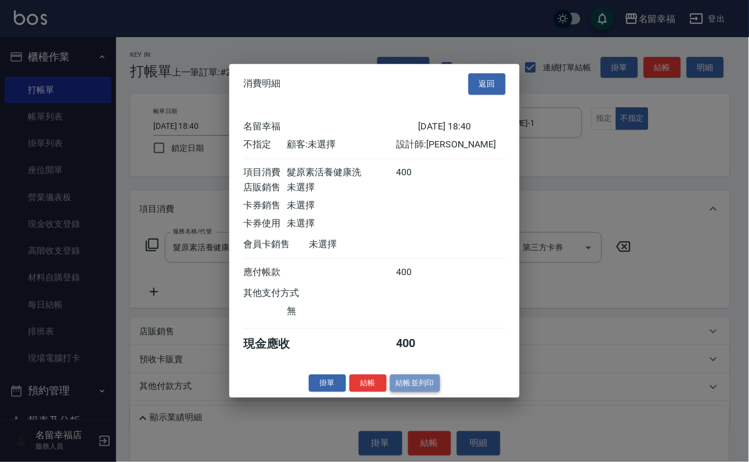
click at [419, 392] on button "結帳並列印" at bounding box center [415, 383] width 51 height 18
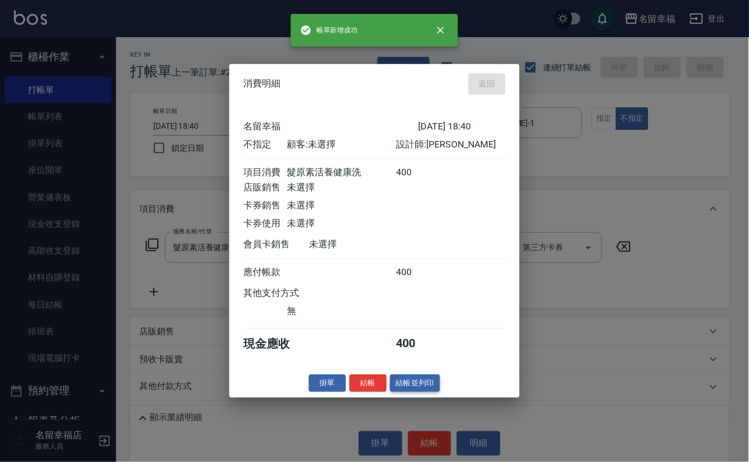
type input "[DATE] 18:44"
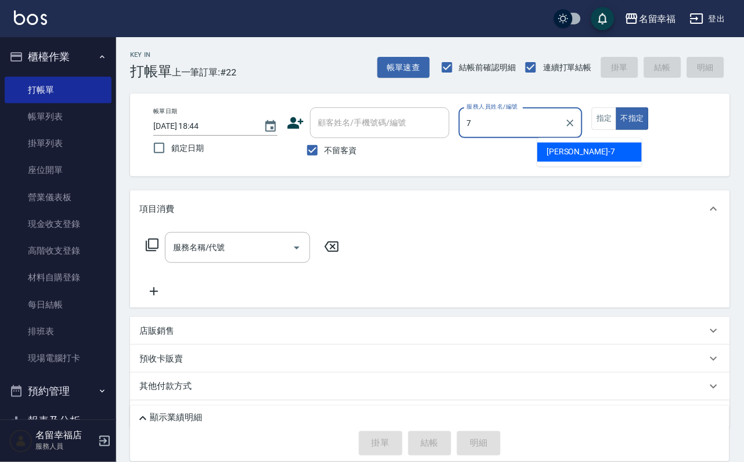
type input "瑜瑜-7"
type button "false"
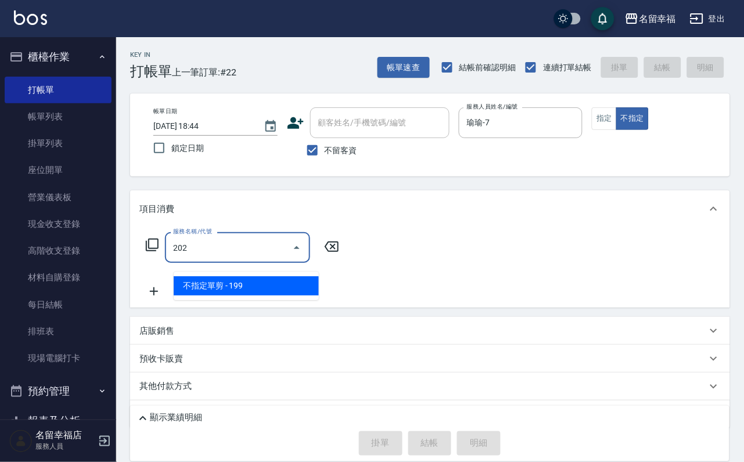
type input "不指定單剪(202)"
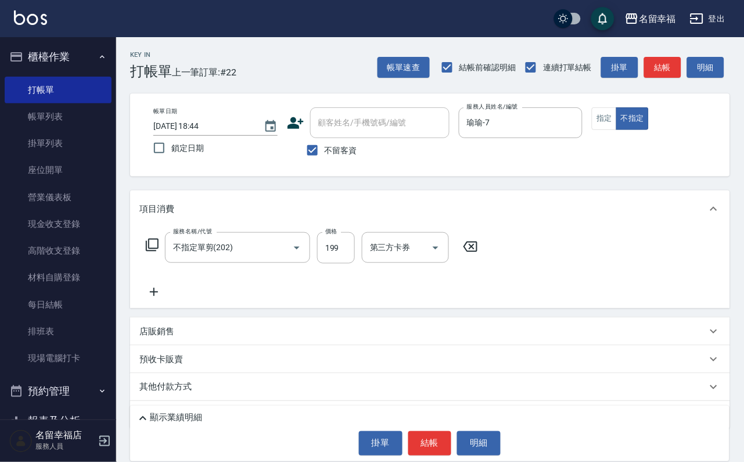
click at [159, 299] on icon at bounding box center [153, 292] width 29 height 14
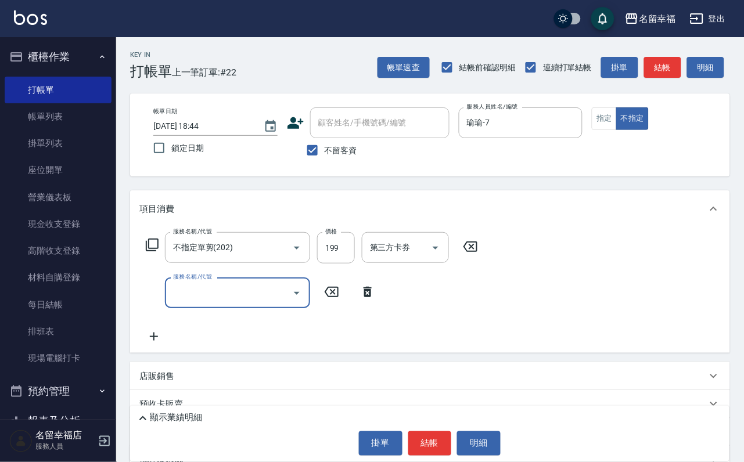
click at [211, 281] on label "服務名稱/代號" at bounding box center [192, 276] width 39 height 9
click at [211, 293] on input "服務名稱/代號" at bounding box center [228, 293] width 117 height 20
type input "洗髮(101)"
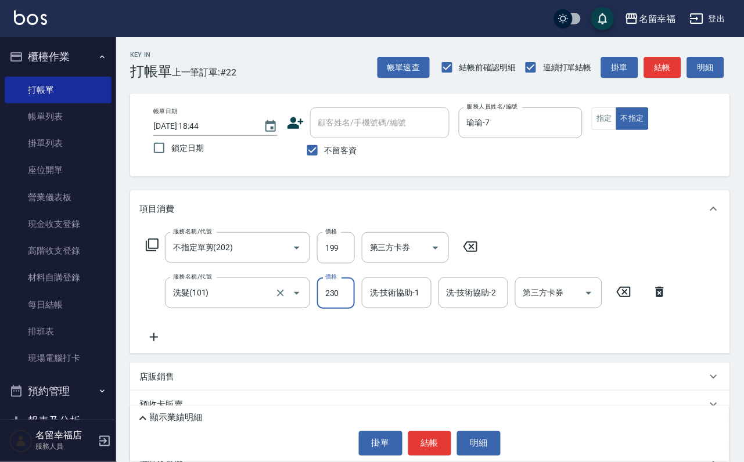
type input "230"
type input "瑜瑜-7"
click at [496, 434] on button "明細" at bounding box center [479, 443] width 44 height 24
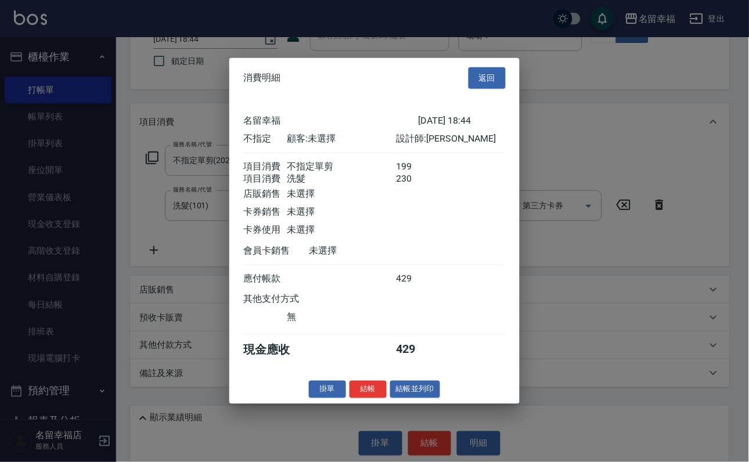
scroll to position [208, 0]
type input "[DATE] 19:06"
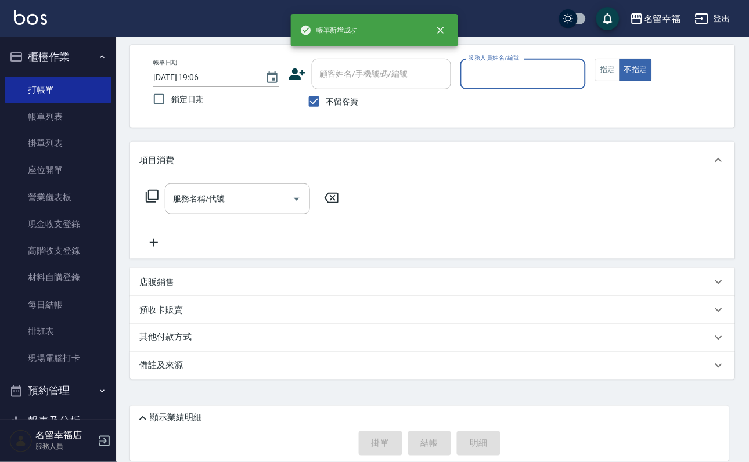
scroll to position [69, 0]
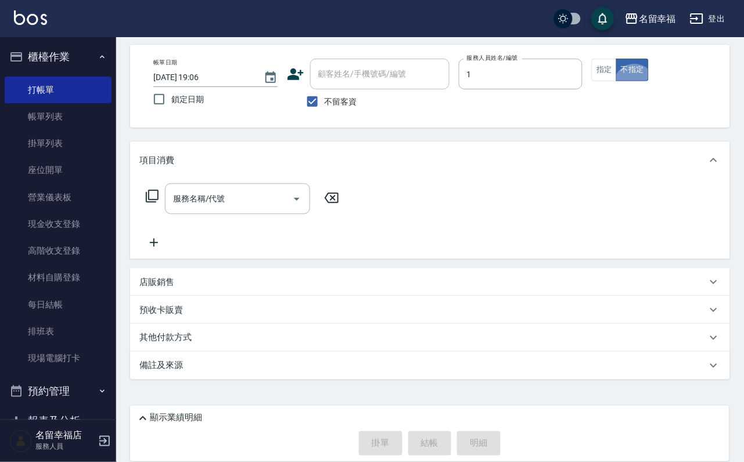
type input "[PERSON_NAME]-1"
click at [617, 64] on button "指定" at bounding box center [604, 70] width 25 height 23
drag, startPoint x: 242, startPoint y: 184, endPoint x: 213, endPoint y: 175, distance: 29.8
click at [231, 189] on input "服務名稱/代號" at bounding box center [228, 199] width 117 height 20
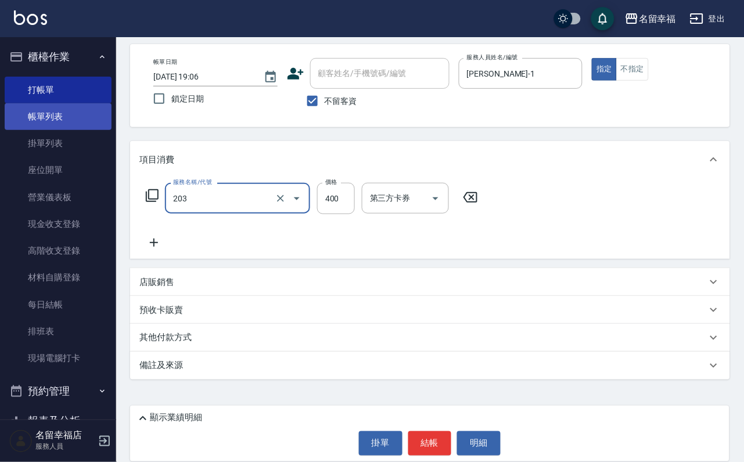
type input "指定單剪(203)"
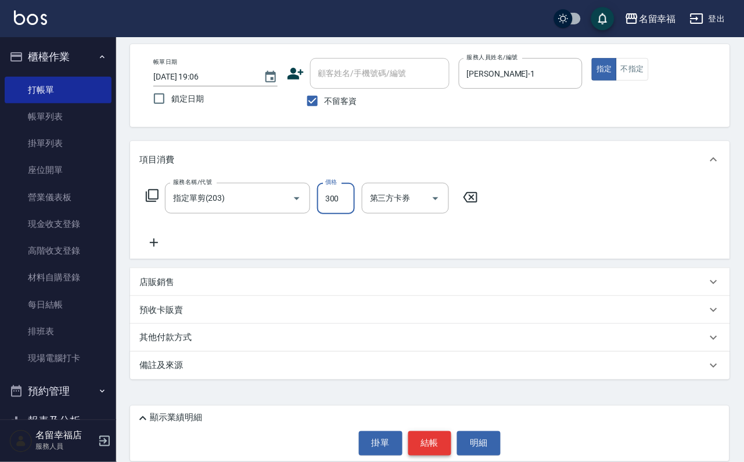
type input "300"
click at [431, 442] on button "結帳" at bounding box center [430, 443] width 44 height 24
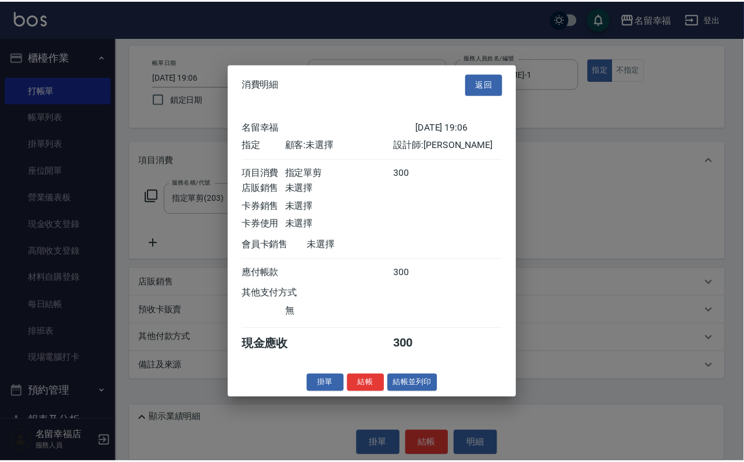
scroll to position [143, 0]
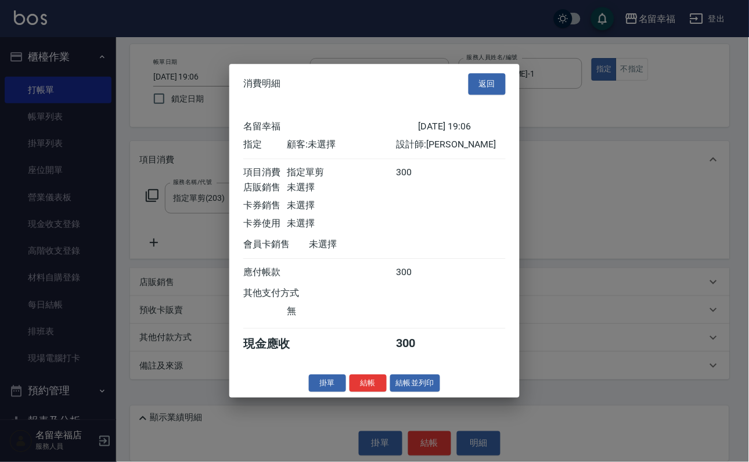
drag, startPoint x: 361, startPoint y: 431, endPoint x: 352, endPoint y: 434, distance: 8.8
click at [355, 392] on button "結帳" at bounding box center [367, 383] width 37 height 18
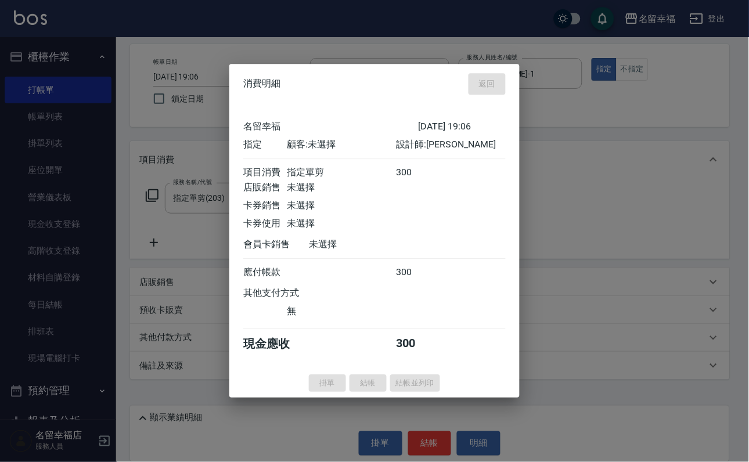
type input "[DATE] 19:14"
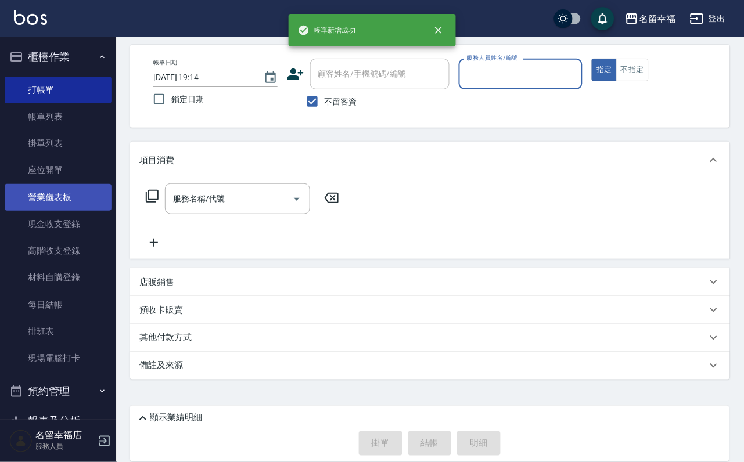
scroll to position [435, 0]
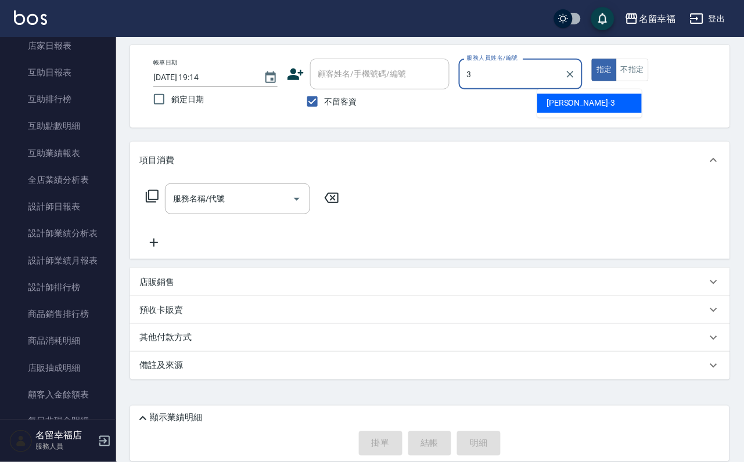
type input "[PERSON_NAME]-3"
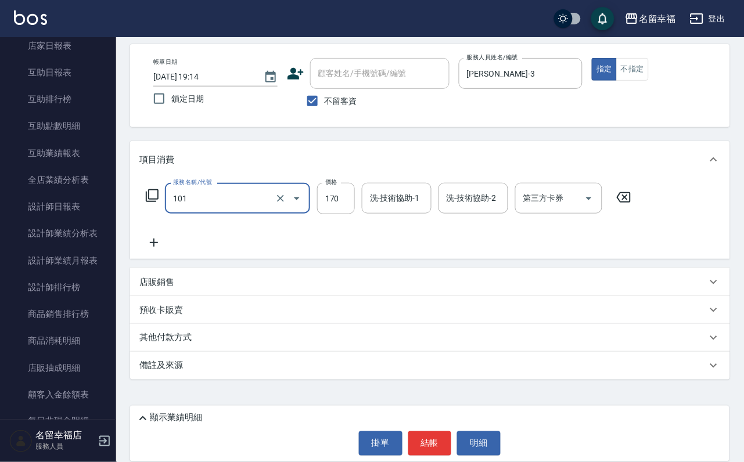
type input "洗髮(101)"
type input "250"
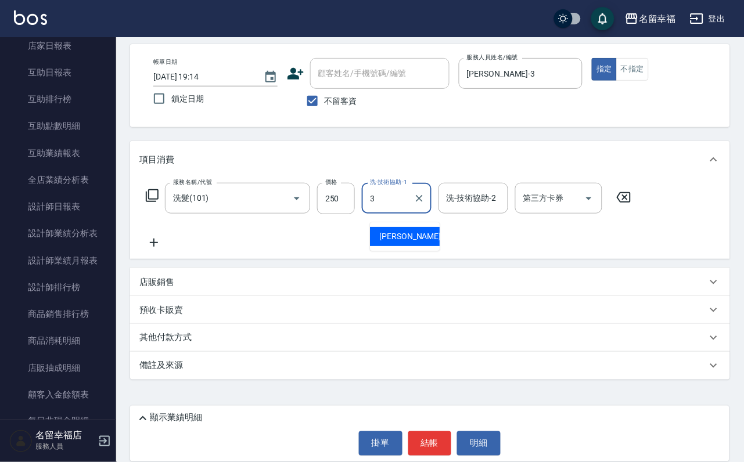
type input "[PERSON_NAME]-3"
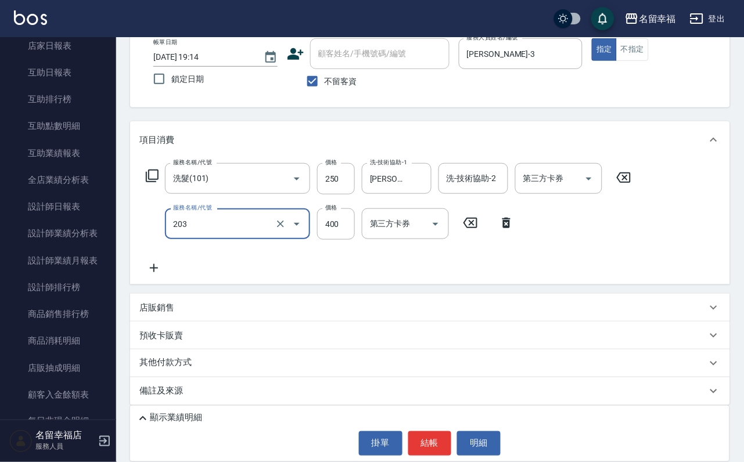
type input "指定單剪(203)"
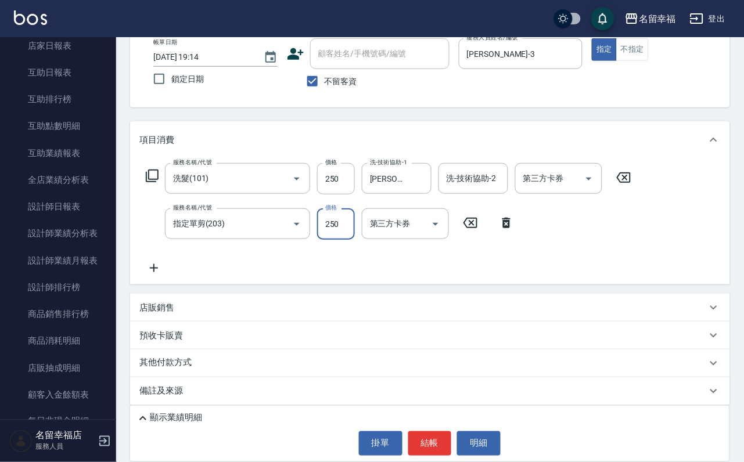
type input "250"
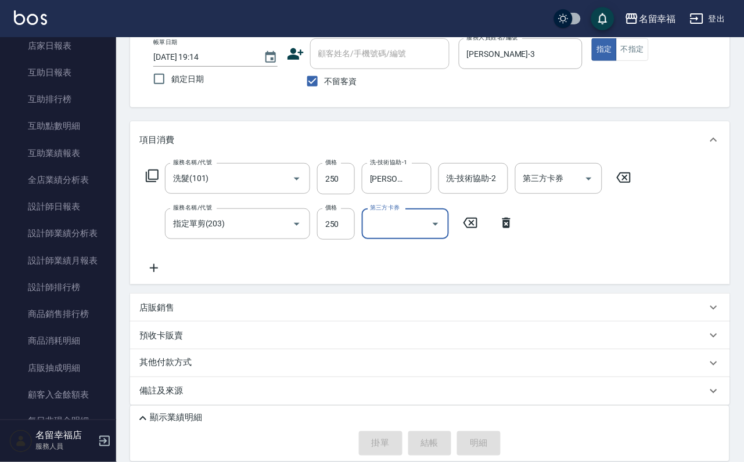
type input "[DATE] 19:38"
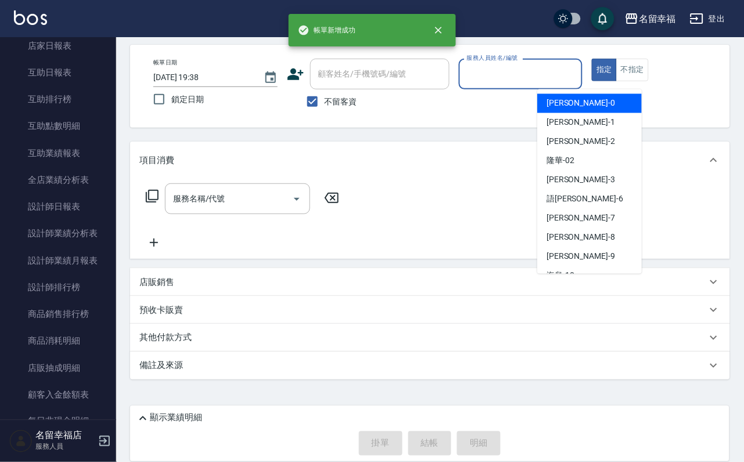
click at [578, 64] on input "服務人員姓名/編號" at bounding box center [521, 74] width 114 height 20
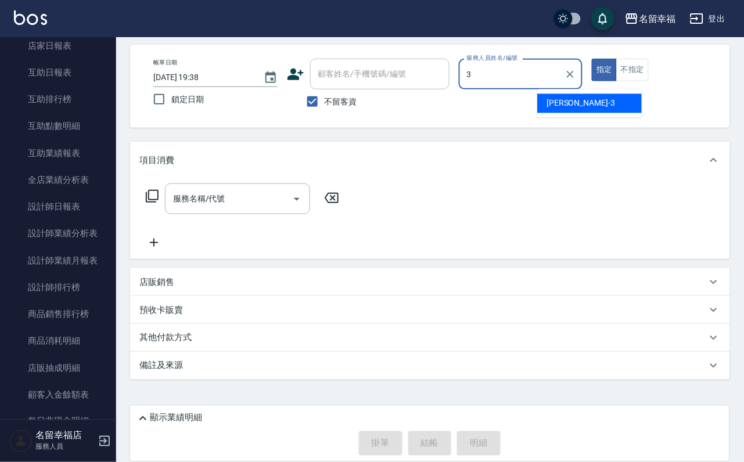
type input "[PERSON_NAME]-3"
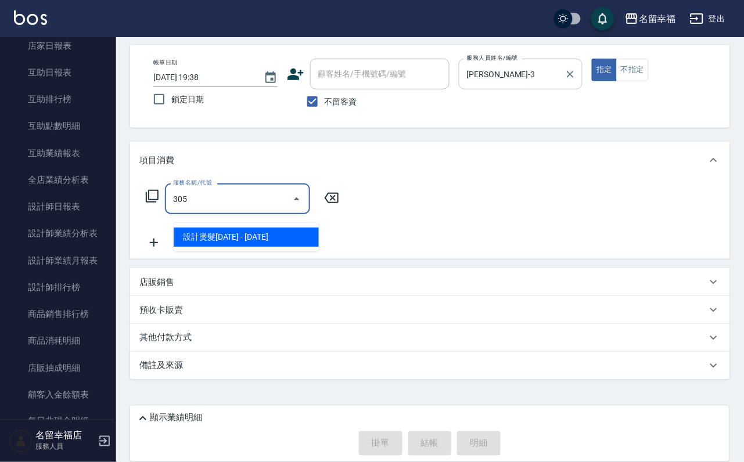
type input "設計燙髮1500(305)"
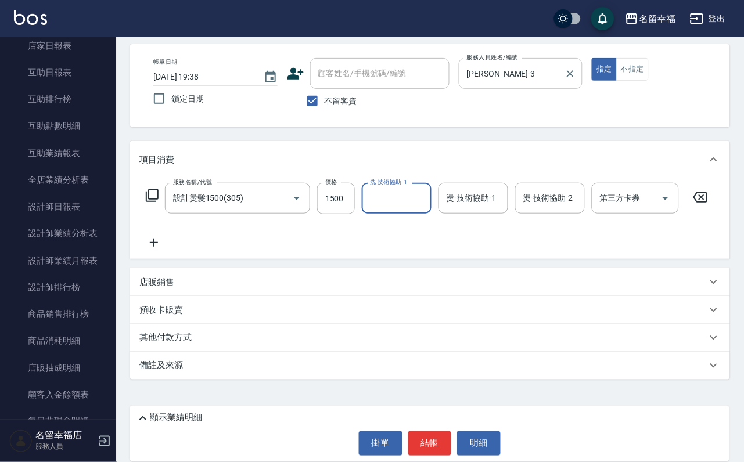
scroll to position [0, 0]
type input "[PERSON_NAME]-3"
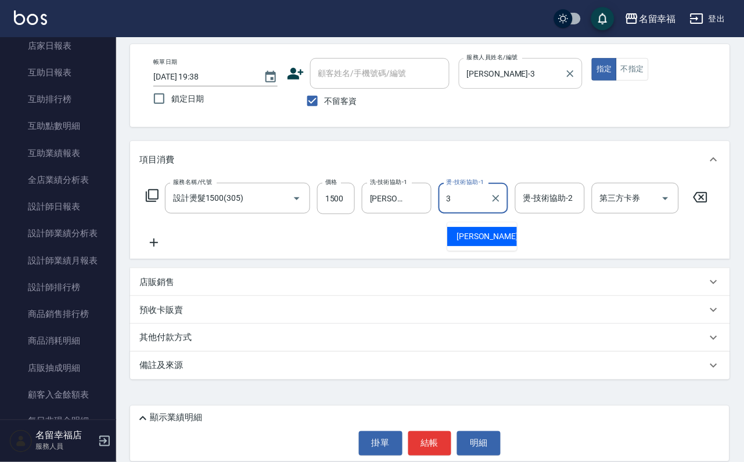
type input "[PERSON_NAME]-3"
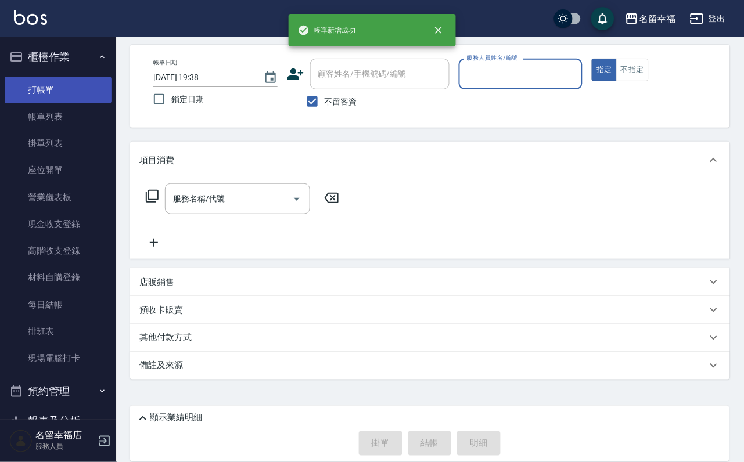
click at [63, 94] on link "打帳單" at bounding box center [58, 90] width 107 height 27
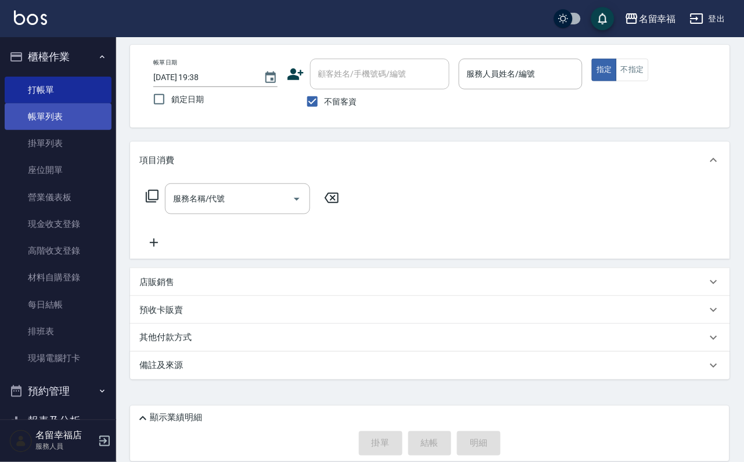
click at [64, 121] on link "帳單列表" at bounding box center [58, 116] width 107 height 27
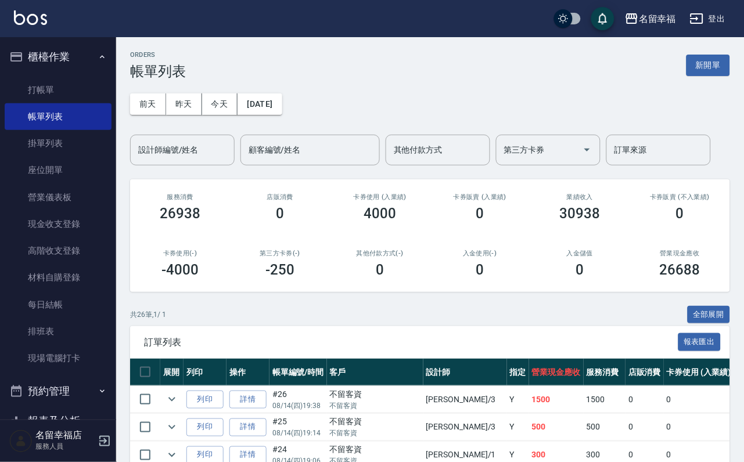
click at [194, 146] on div "設計師編號/姓名 設計師編號/姓名" at bounding box center [182, 150] width 104 height 31
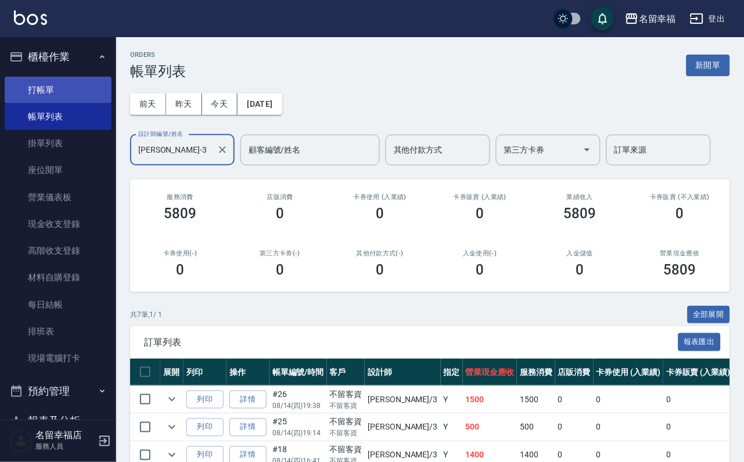
type input "[PERSON_NAME]-3"
click at [38, 89] on link "打帳單" at bounding box center [58, 90] width 107 height 27
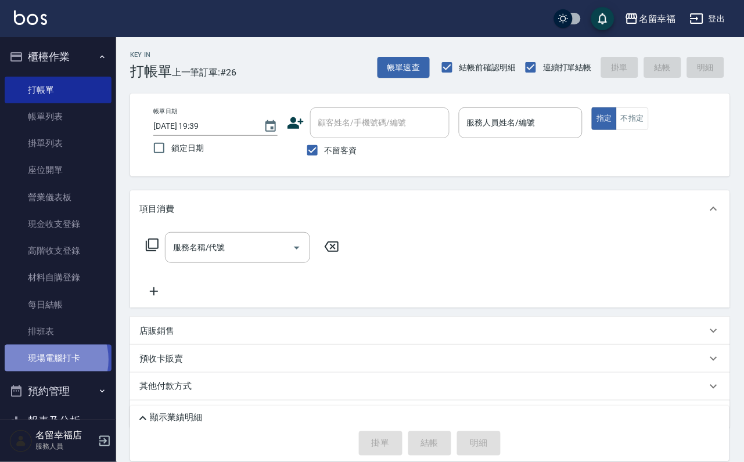
click at [45, 372] on link "現場電腦打卡" at bounding box center [58, 358] width 107 height 27
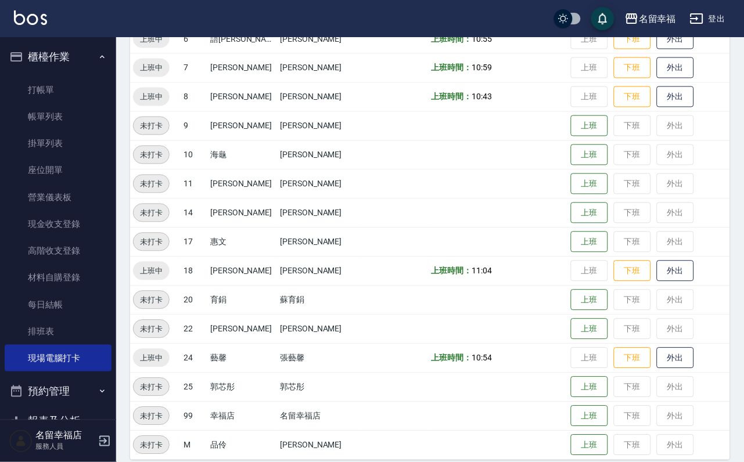
scroll to position [380, 0]
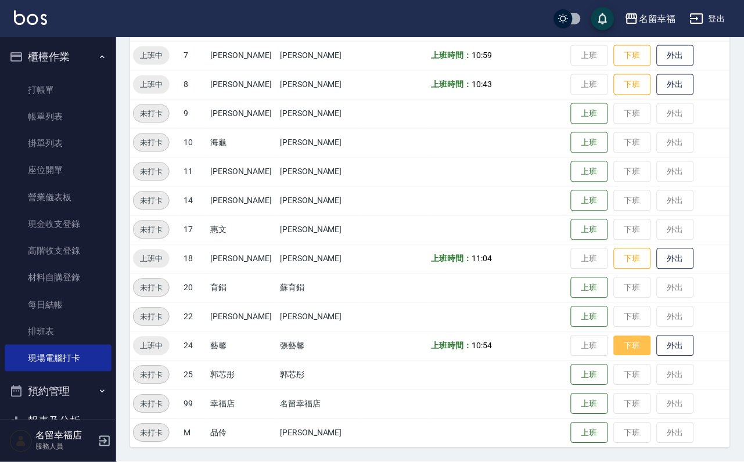
click at [615, 346] on button "下班" at bounding box center [632, 346] width 37 height 20
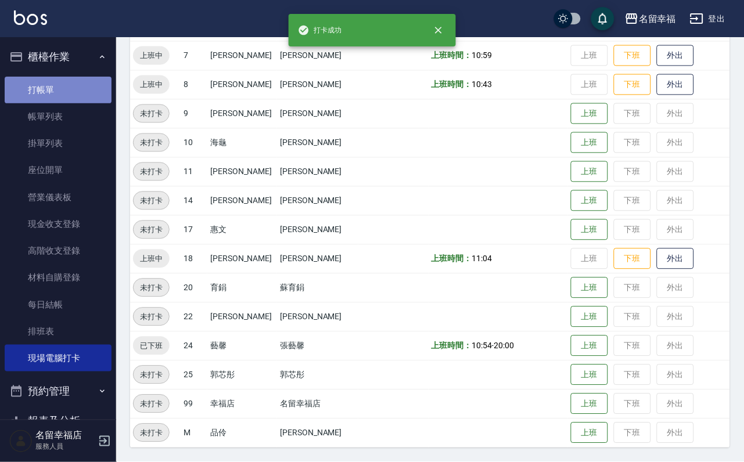
click at [68, 95] on link "打帳單" at bounding box center [58, 90] width 107 height 27
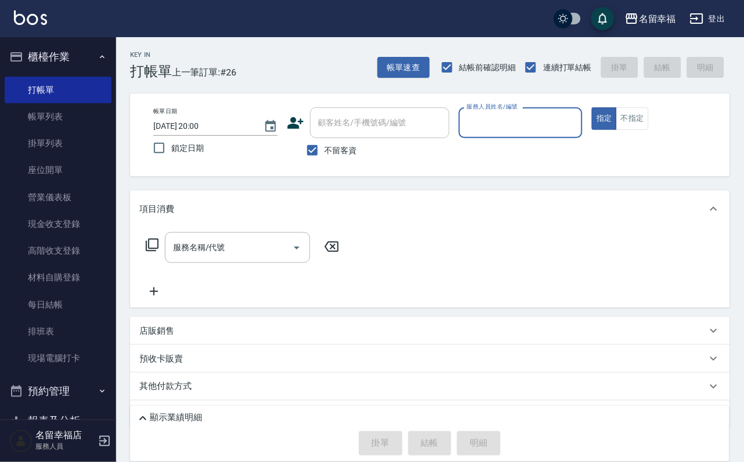
click at [577, 117] on input "服務人員姓名/編號" at bounding box center [521, 123] width 114 height 20
type input "語[PERSON_NAME]-6"
type button "true"
click at [158, 251] on icon at bounding box center [152, 245] width 13 height 13
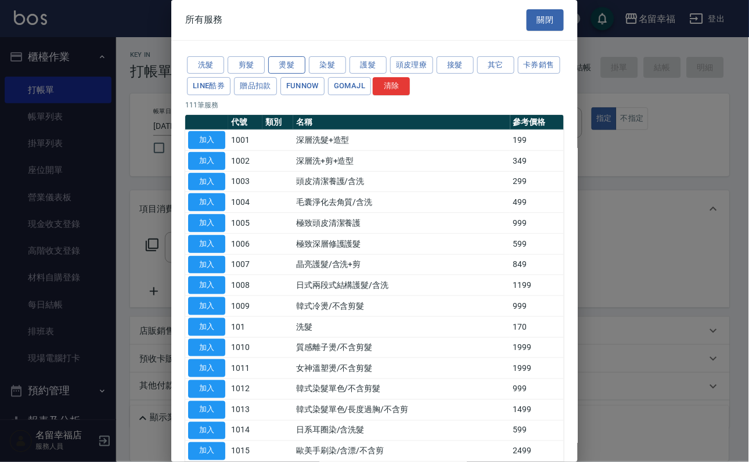
click at [301, 74] on button "燙髮" at bounding box center [286, 65] width 37 height 18
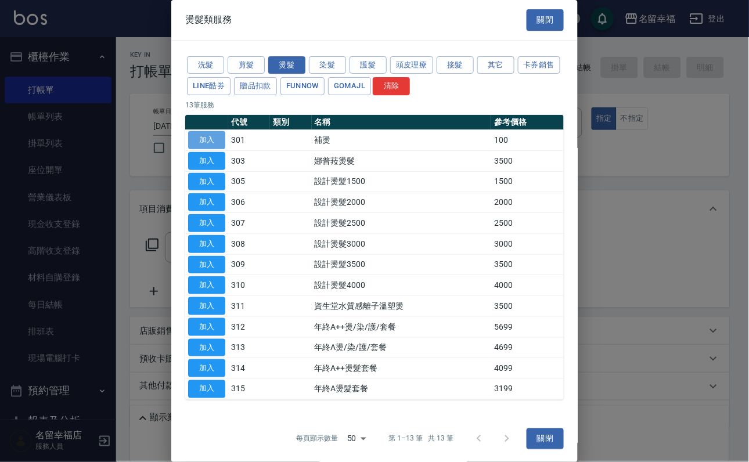
click at [203, 149] on button "加入" at bounding box center [206, 140] width 37 height 18
type input "補燙(301)"
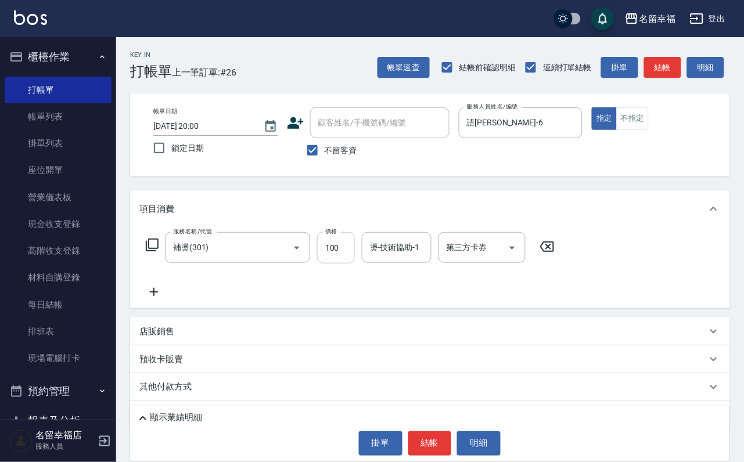
drag, startPoint x: 345, startPoint y: 252, endPoint x: 328, endPoint y: 261, distance: 19.2
click at [345, 252] on input "100" at bounding box center [336, 247] width 38 height 31
type input "500"
type input "[PERSON_NAME]-18"
click at [155, 251] on icon at bounding box center [152, 245] width 14 height 14
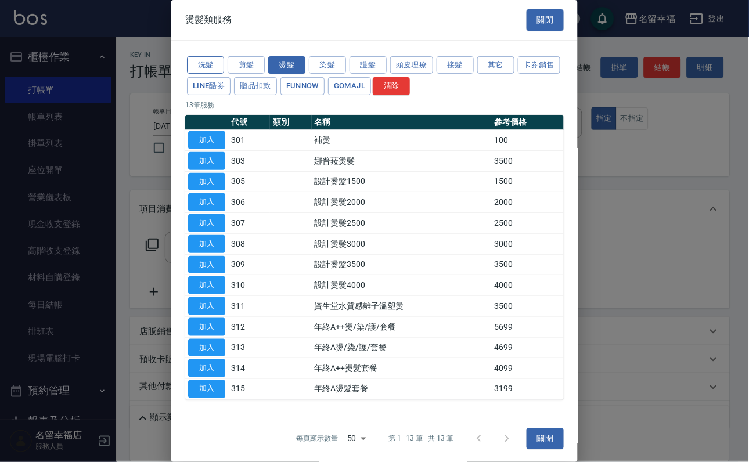
click at [209, 71] on button "洗髮" at bounding box center [205, 65] width 37 height 18
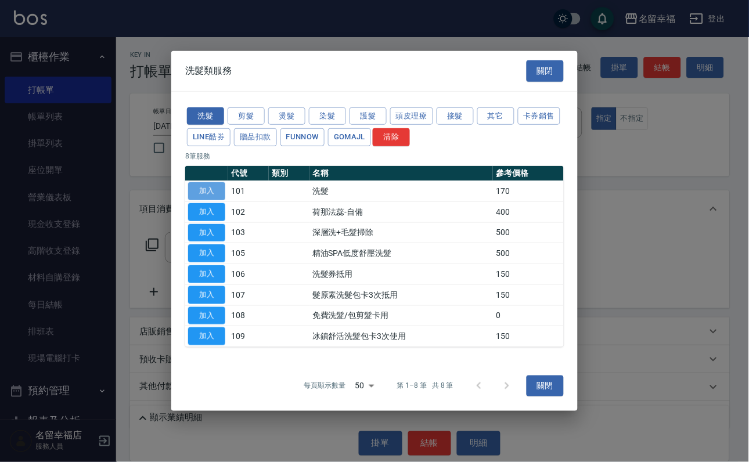
drag, startPoint x: 198, startPoint y: 168, endPoint x: 208, endPoint y: 179, distance: 15.6
click at [199, 182] on button "加入" at bounding box center [206, 191] width 37 height 18
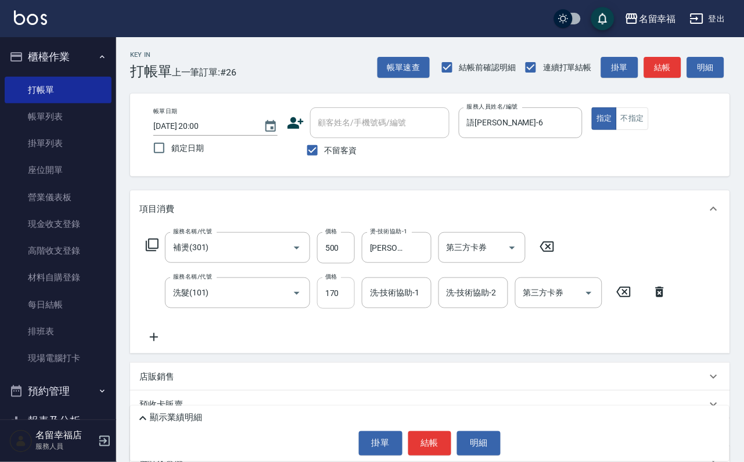
click at [333, 304] on input "170" at bounding box center [336, 293] width 38 height 31
type input "200"
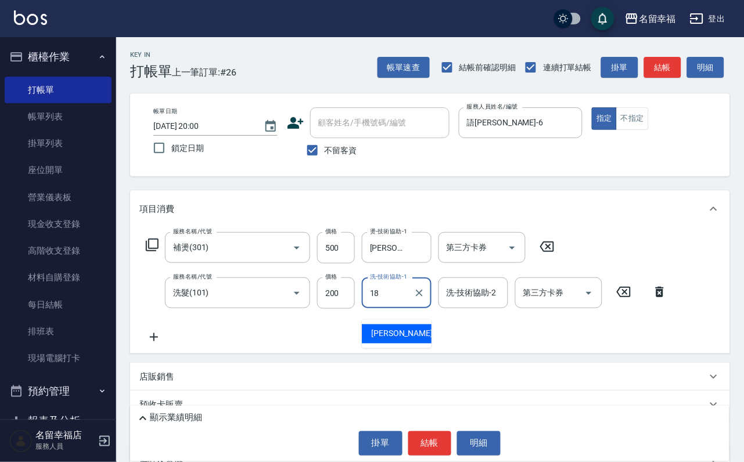
type input "[PERSON_NAME]-18"
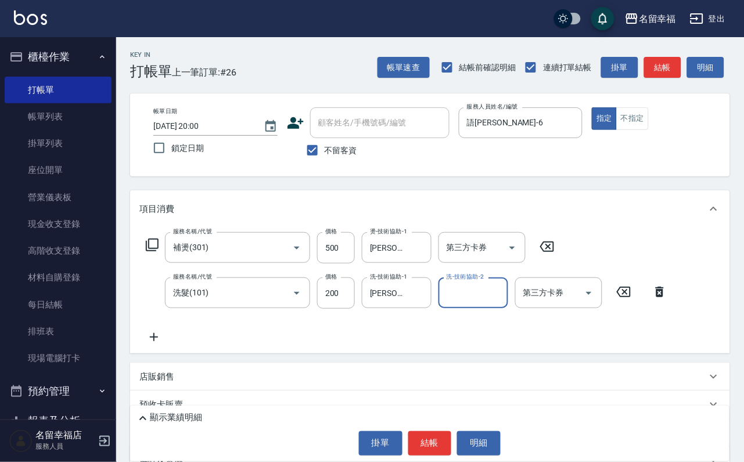
click at [159, 251] on icon at bounding box center [152, 245] width 14 height 14
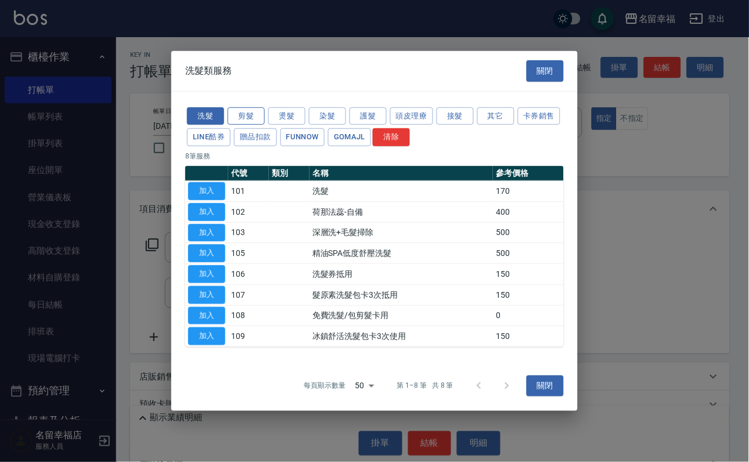
click at [252, 107] on button "剪髮" at bounding box center [246, 116] width 37 height 18
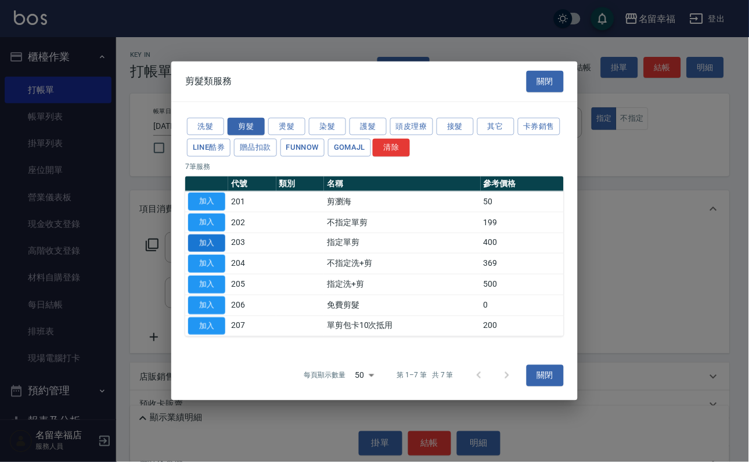
click at [217, 240] on button "加入" at bounding box center [206, 243] width 37 height 18
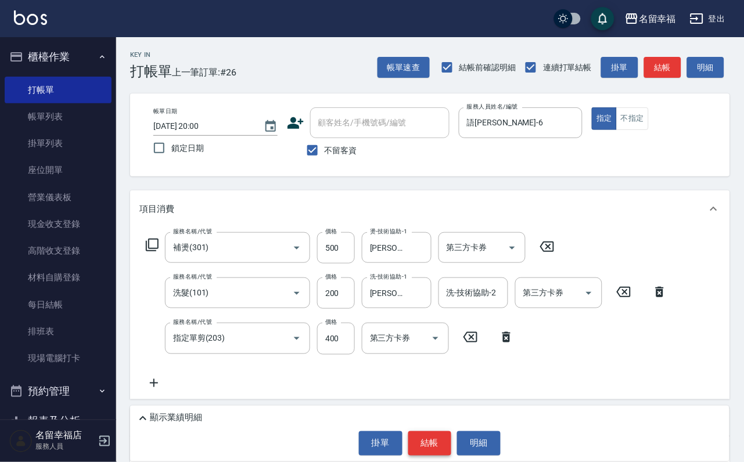
click at [416, 432] on button "結帳" at bounding box center [430, 443] width 44 height 24
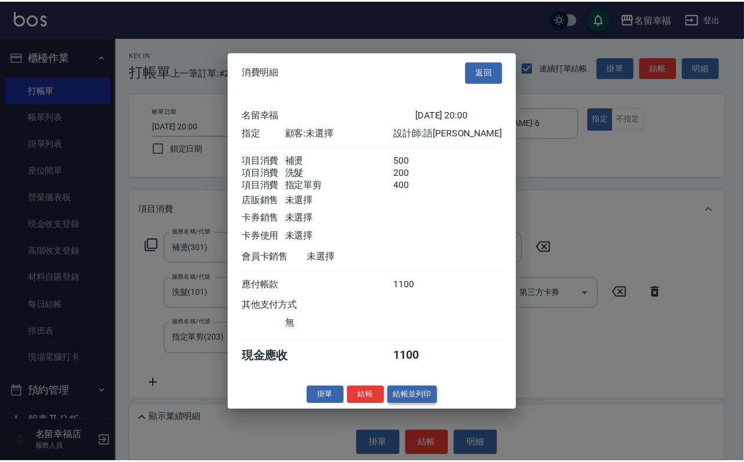
scroll to position [230, 0]
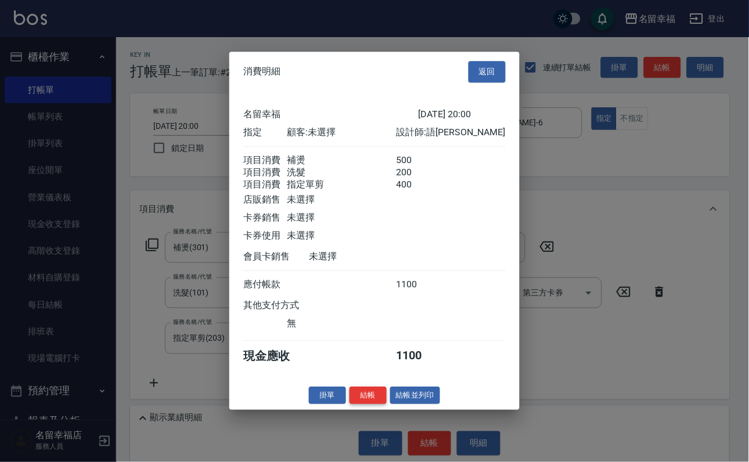
click at [352, 405] on button "結帳" at bounding box center [367, 396] width 37 height 18
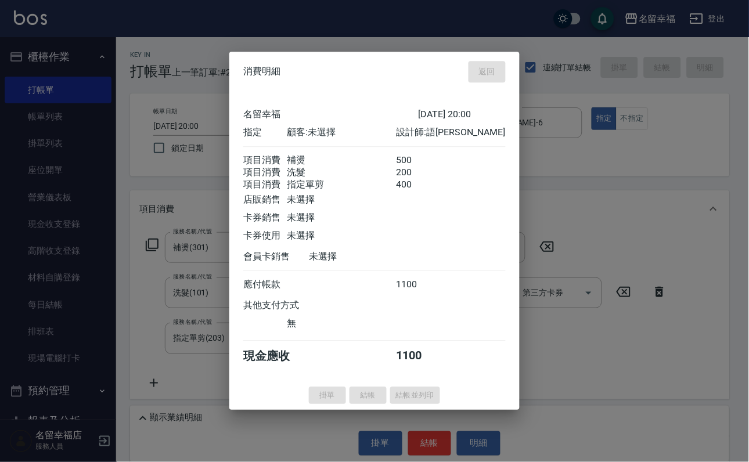
type input "[DATE] 20:03"
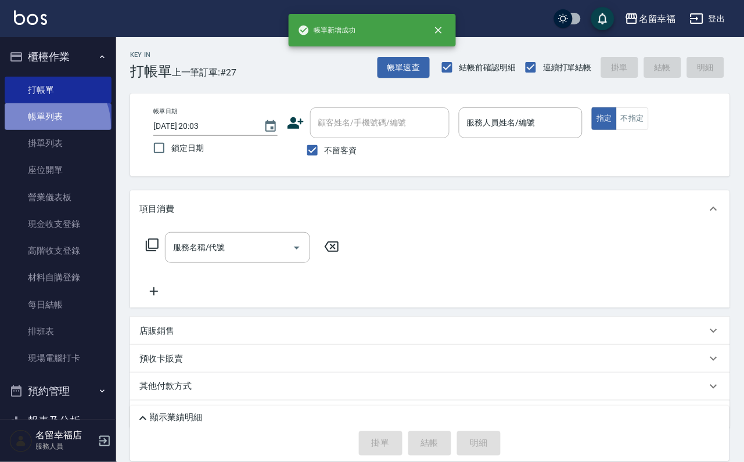
click at [46, 130] on link "帳單列表" at bounding box center [58, 116] width 107 height 27
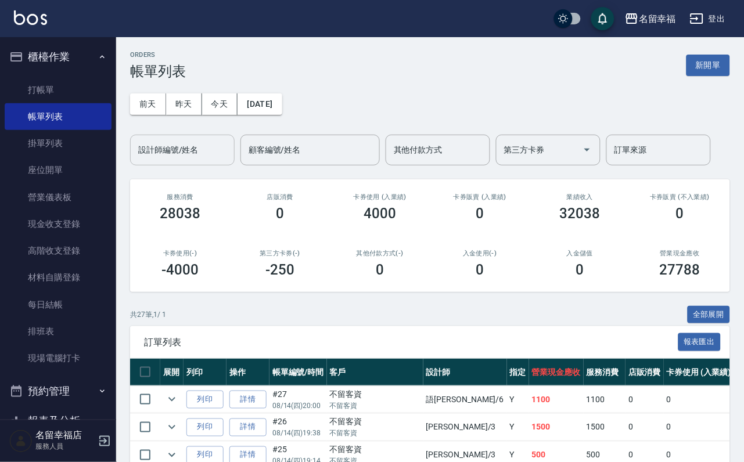
click at [164, 160] on input "設計師編號/姓名" at bounding box center [182, 150] width 94 height 20
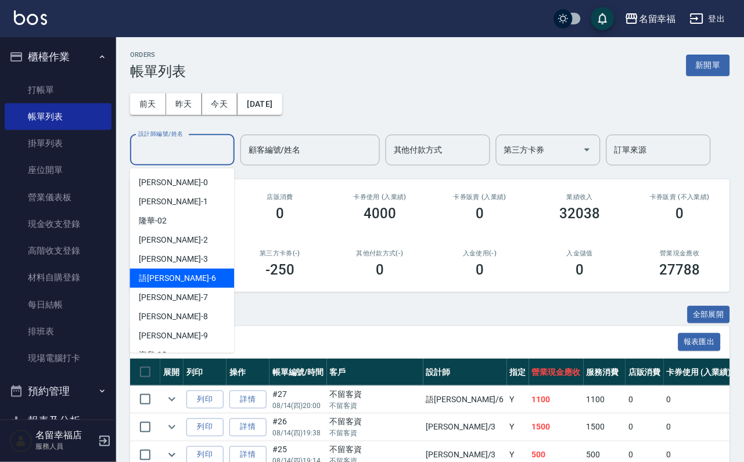
click at [205, 278] on div "語瑄 -6" at bounding box center [182, 278] width 104 height 19
type input "語[PERSON_NAME]-6"
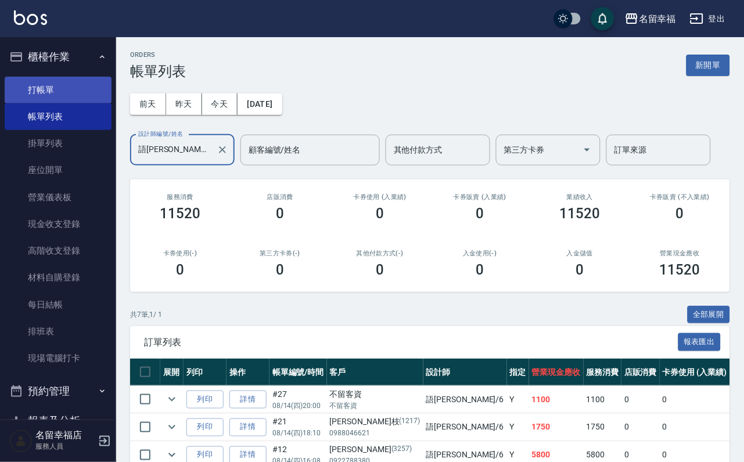
click at [69, 99] on link "打帳單" at bounding box center [58, 90] width 107 height 27
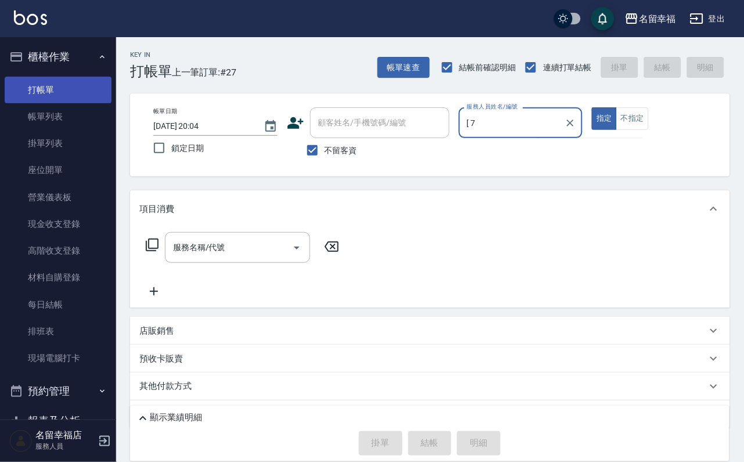
type input "[ 7"
click at [592, 107] on button "指定" at bounding box center [604, 118] width 25 height 23
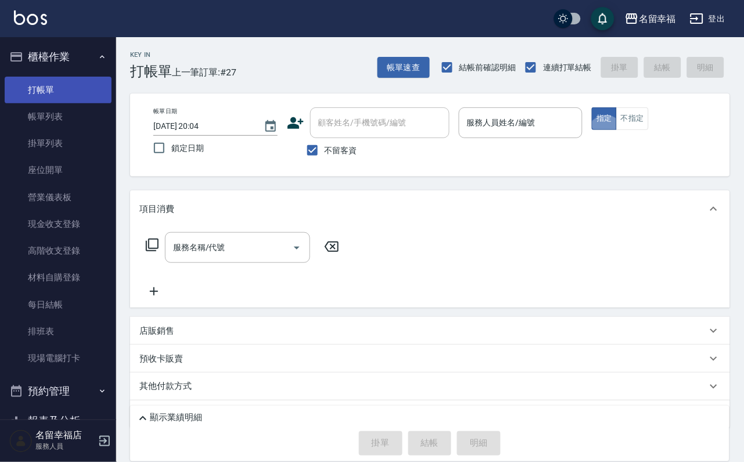
type button "true"
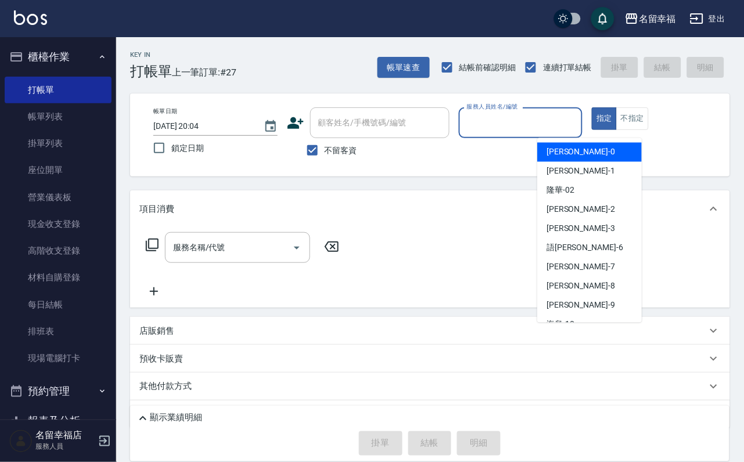
click at [578, 125] on input "服務人員姓名/編號" at bounding box center [521, 123] width 114 height 20
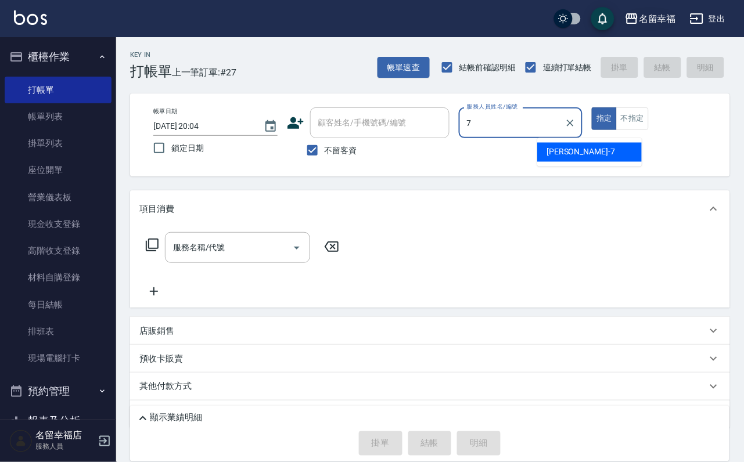
type input "瑜瑜-7"
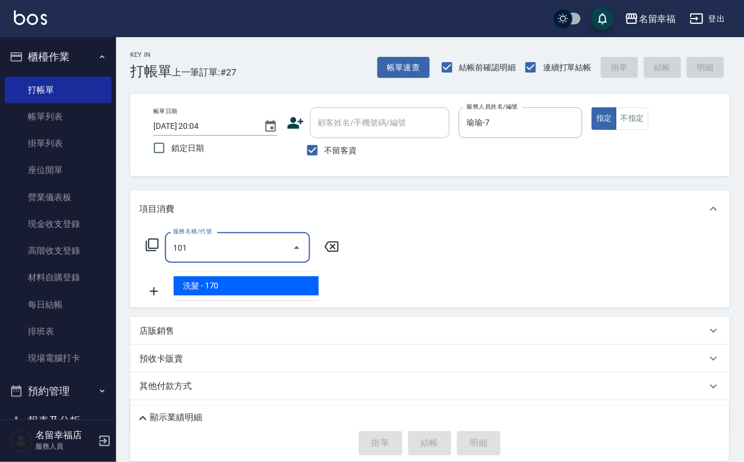
type input "洗髮(101)"
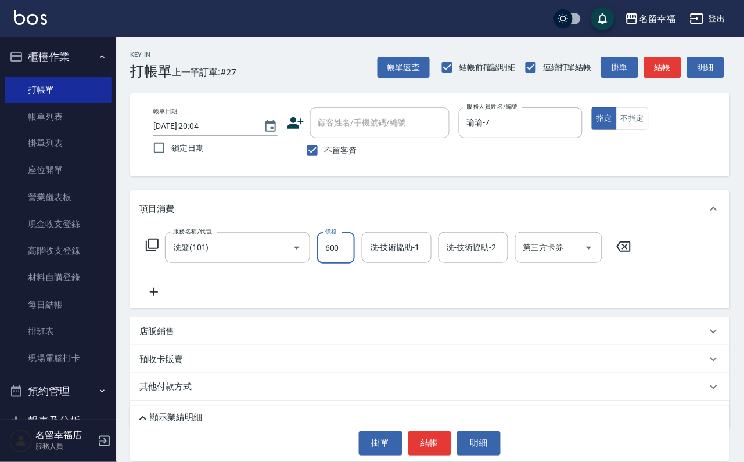
type input "600"
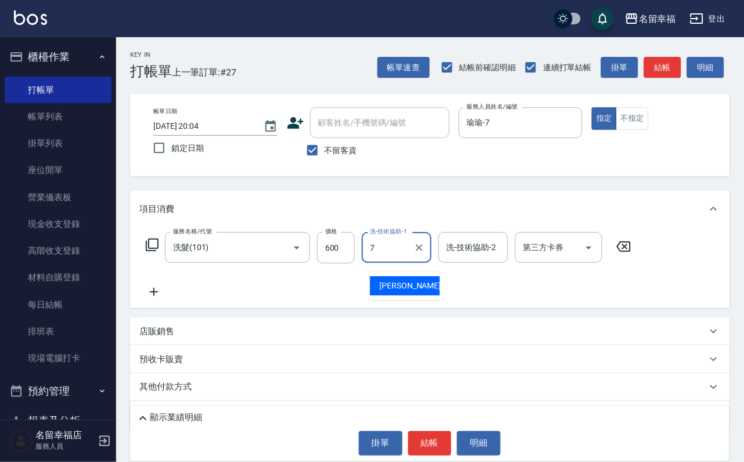
type input "瑜瑜-7"
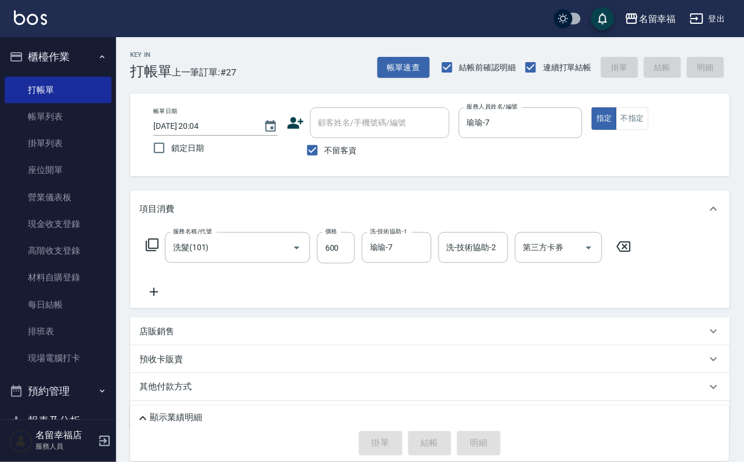
type input "[DATE] 20:09"
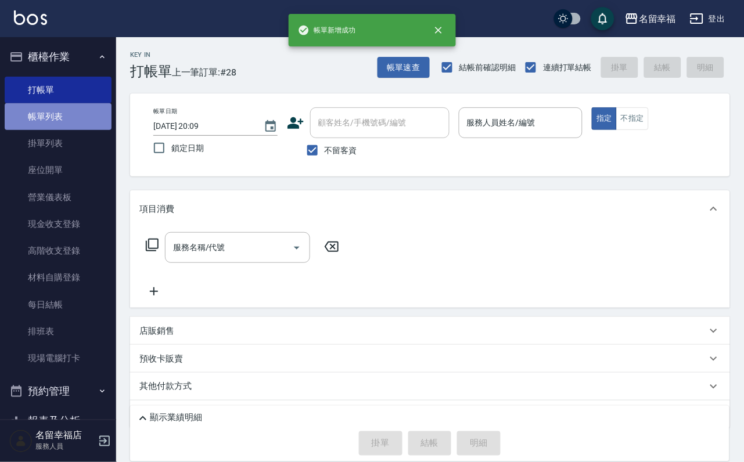
click at [84, 120] on link "帳單列表" at bounding box center [58, 116] width 107 height 27
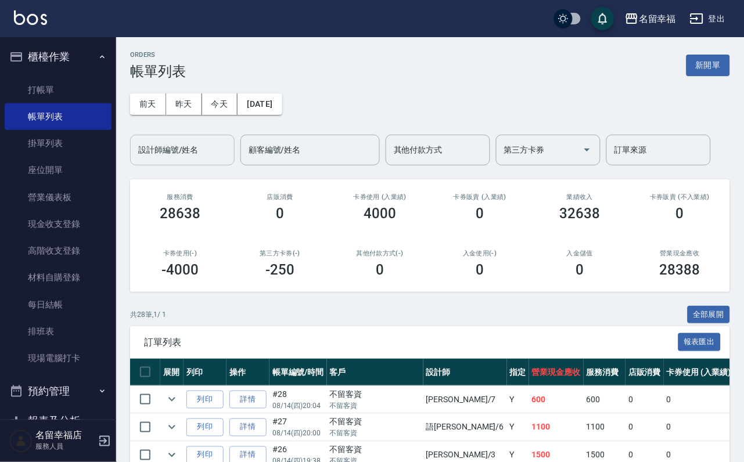
click at [207, 160] on input "設計師編號/姓名" at bounding box center [182, 150] width 94 height 20
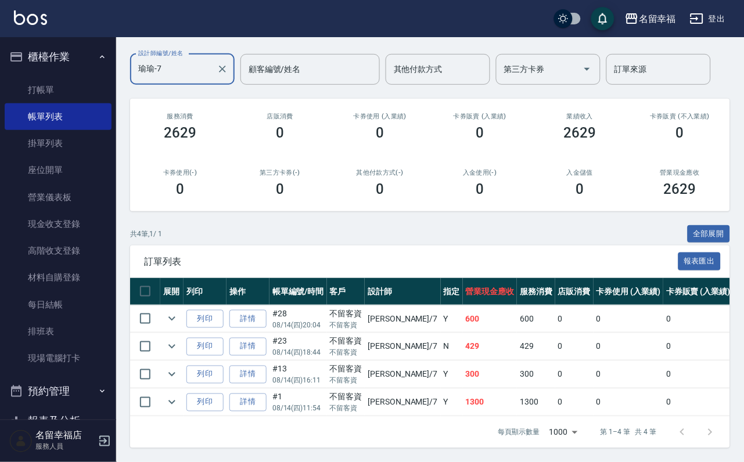
scroll to position [171, 0]
type input "瑜瑜-7"
click at [178, 395] on icon "expand row" at bounding box center [172, 402] width 14 height 14
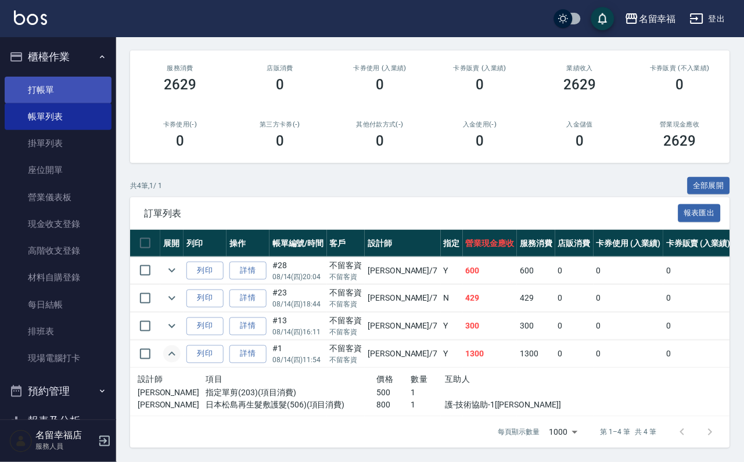
click at [80, 103] on link "打帳單" at bounding box center [58, 90] width 107 height 27
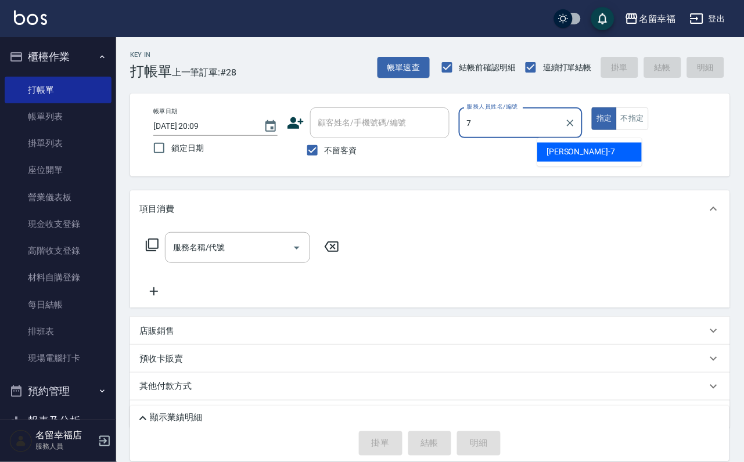
type input "瑜瑜-7"
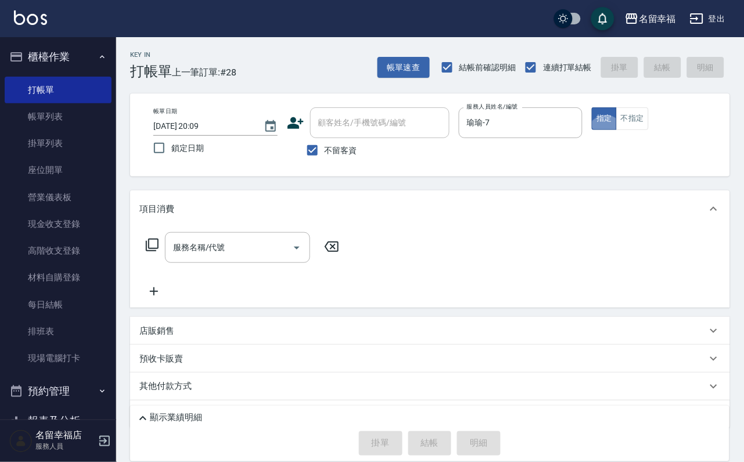
type button "true"
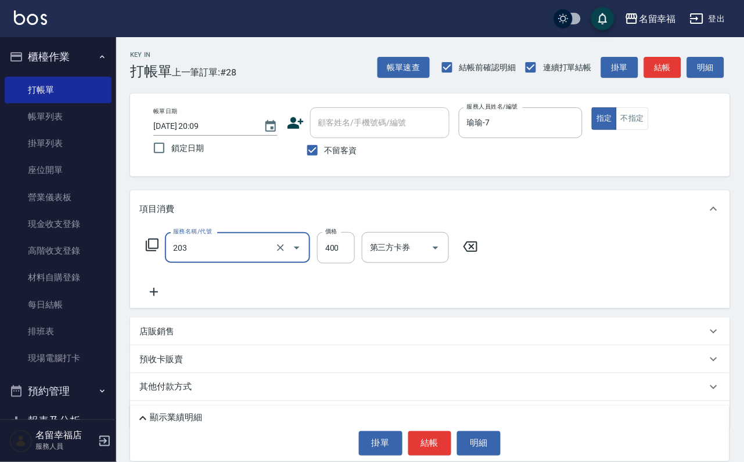
type input "指定單剪(203)"
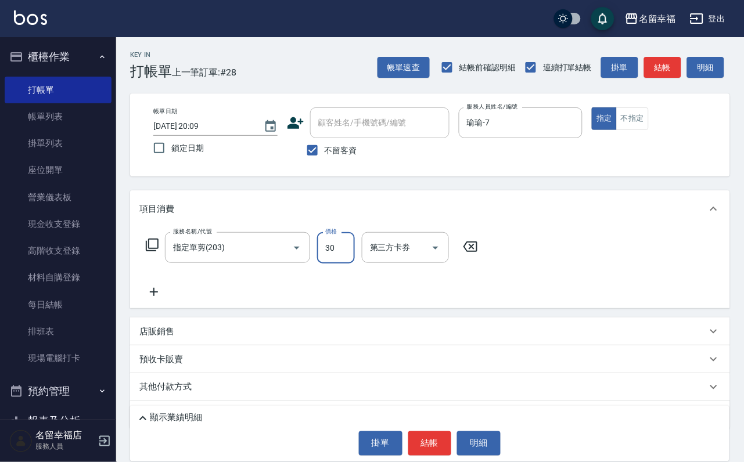
type input "300"
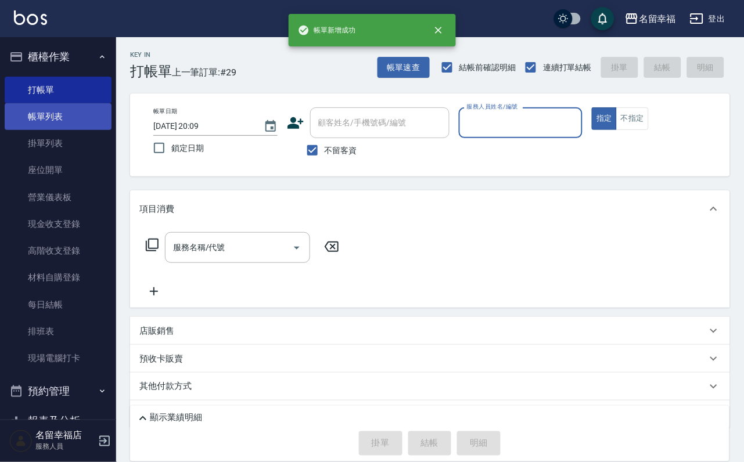
click at [71, 118] on link "帳單列表" at bounding box center [58, 116] width 107 height 27
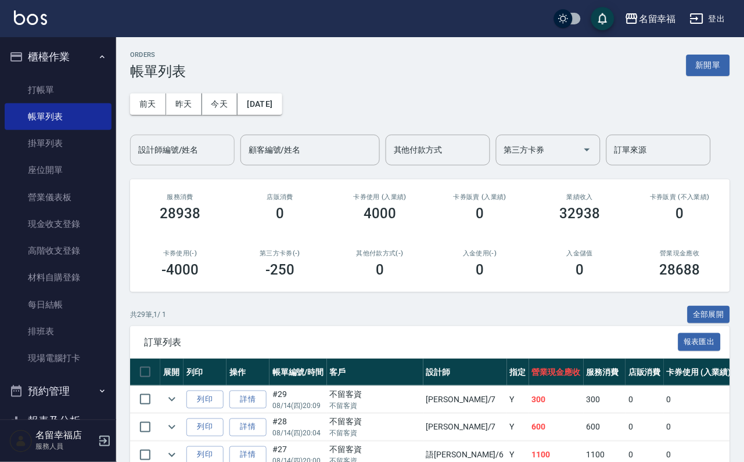
click at [180, 165] on div "設計師編號/姓名" at bounding box center [182, 150] width 104 height 31
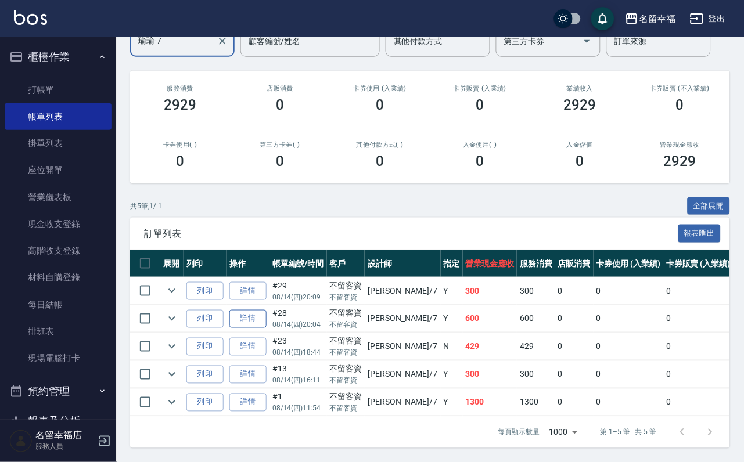
scroll to position [174, 0]
type input "瑜瑜-7"
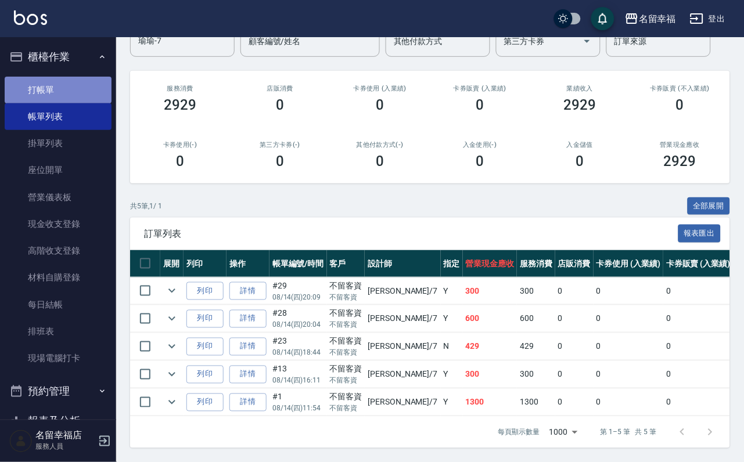
click at [61, 85] on link "打帳單" at bounding box center [58, 90] width 107 height 27
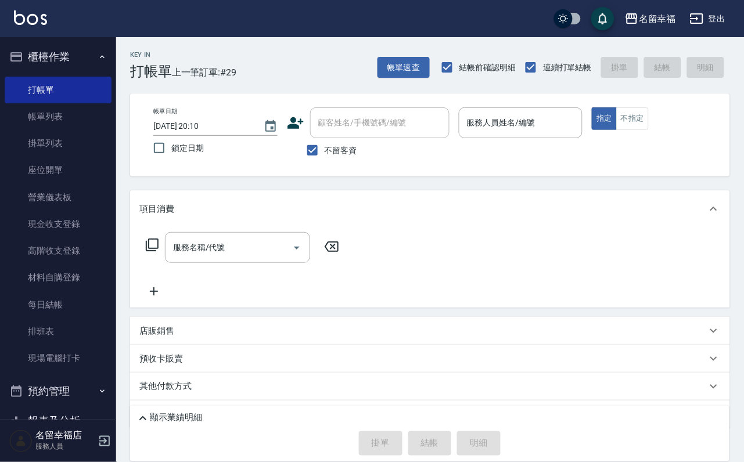
click at [582, 331] on div "項目消費 服務名稱/代號 服務名稱/代號 店販銷售 服務人員姓名/編號 服務人員姓名/編號 商品代號/名稱 商品代號/名稱 預收卡販賣 卡券名稱/代號 卡券名…" at bounding box center [430, 309] width 600 height 238
click at [63, 116] on link "帳單列表" at bounding box center [58, 116] width 107 height 27
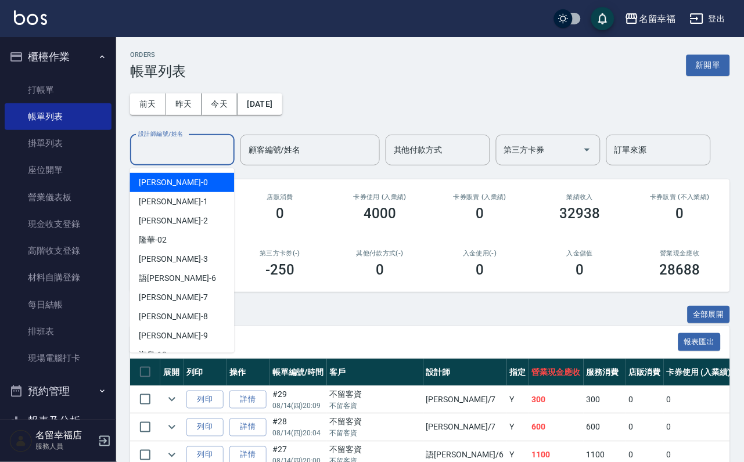
click at [171, 153] on input "設計師編號/姓名" at bounding box center [182, 150] width 94 height 20
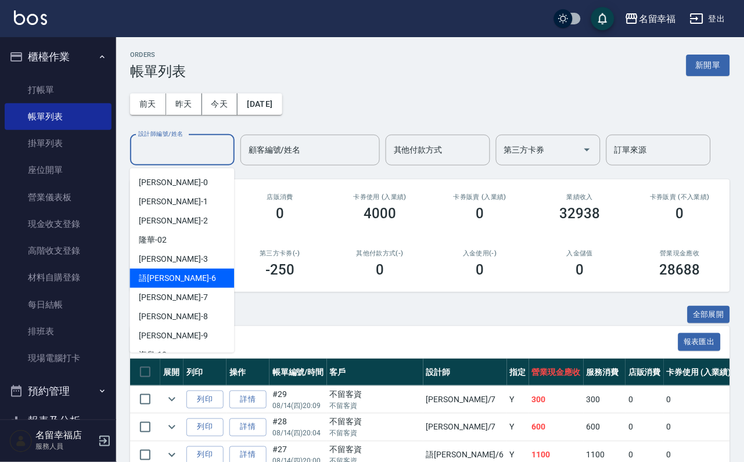
click at [188, 278] on div "語瑄 -6" at bounding box center [182, 278] width 104 height 19
type input "語[PERSON_NAME]-6"
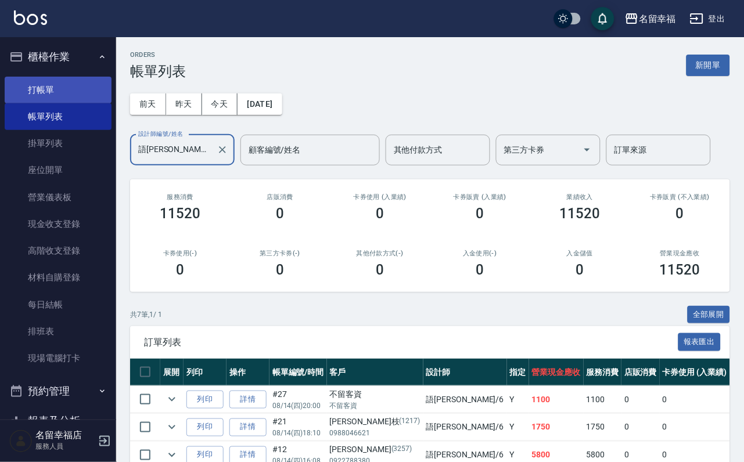
click at [51, 100] on link "打帳單" at bounding box center [58, 90] width 107 height 27
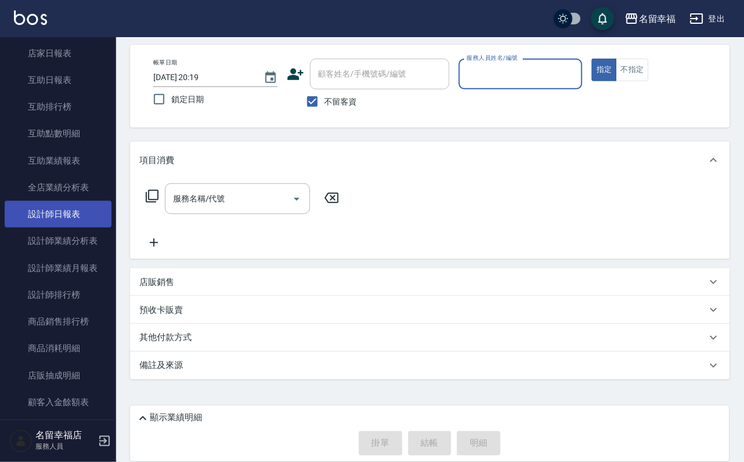
scroll to position [435, 0]
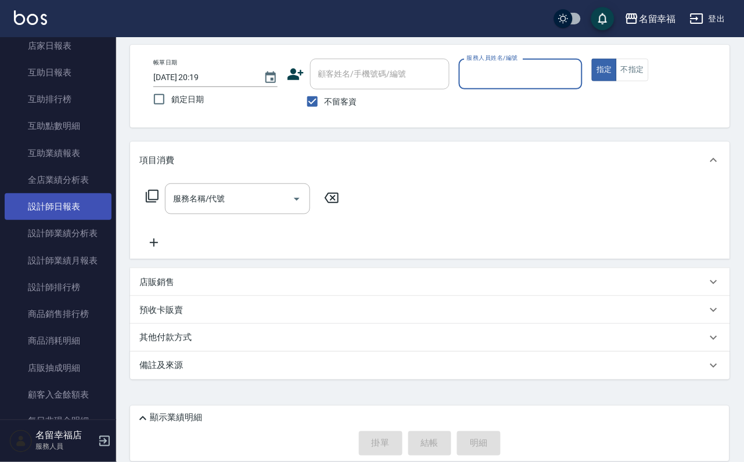
click at [64, 220] on link "設計師日報表" at bounding box center [58, 206] width 107 height 27
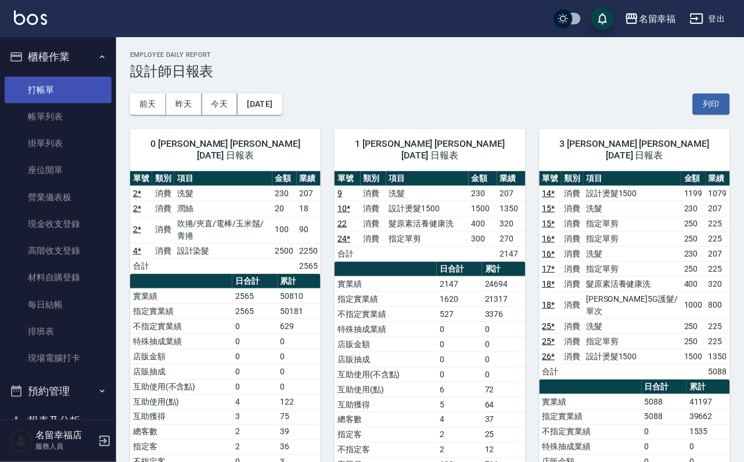
click at [74, 103] on link "打帳單" at bounding box center [58, 90] width 107 height 27
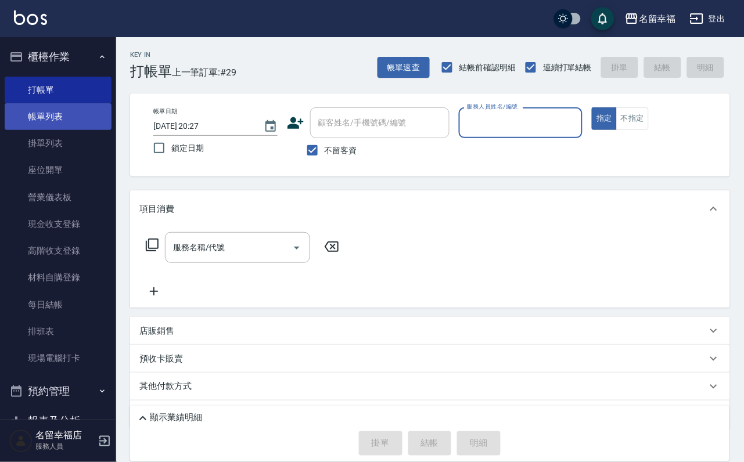
click at [41, 124] on link "帳單列表" at bounding box center [58, 116] width 107 height 27
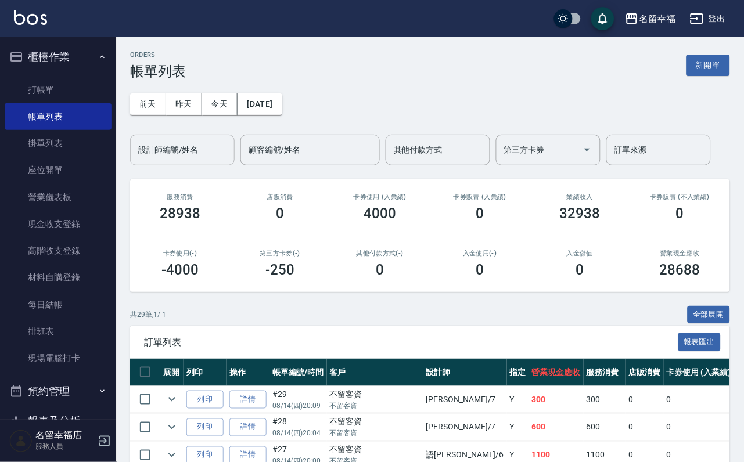
click at [169, 158] on input "設計師編號/姓名" at bounding box center [182, 150] width 94 height 20
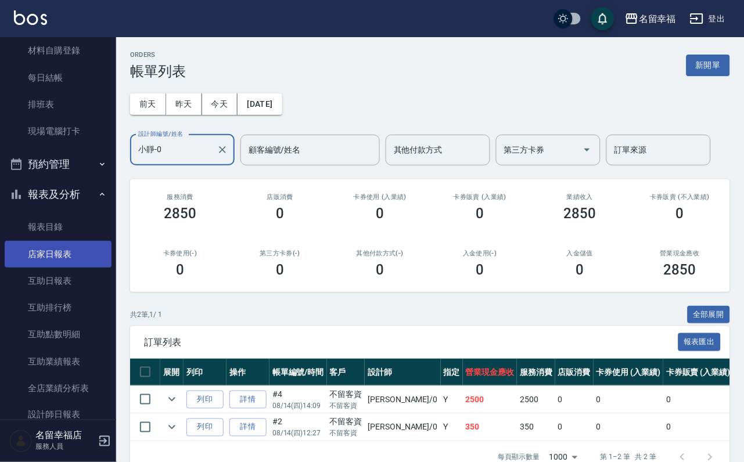
scroll to position [87, 0]
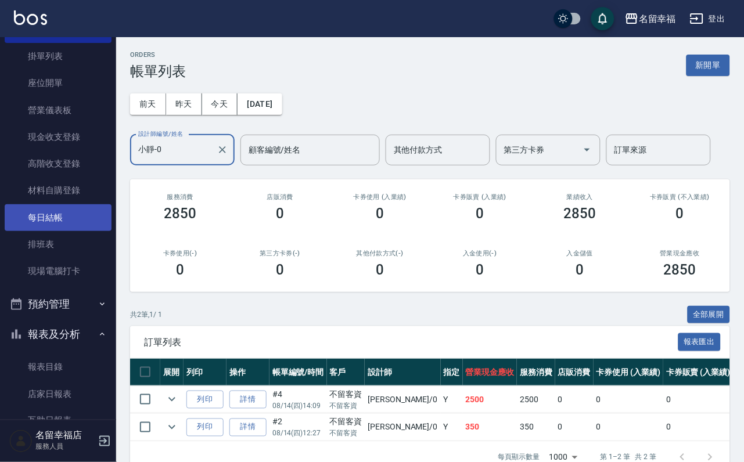
type input "小靜-0"
click at [51, 231] on link "每日結帳" at bounding box center [58, 217] width 107 height 27
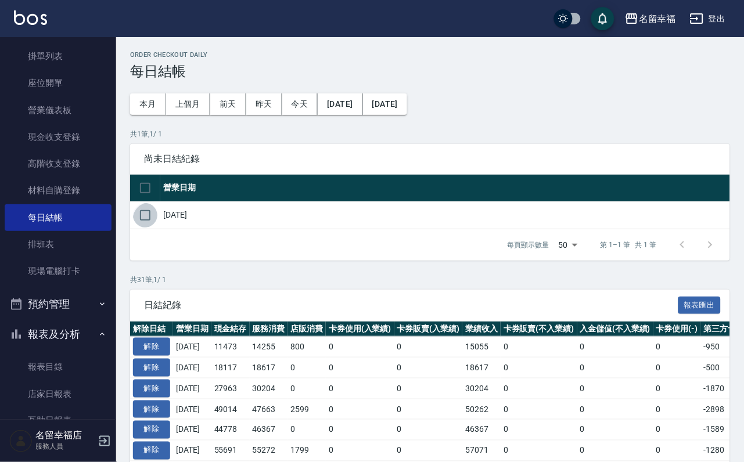
click at [147, 226] on input "checkbox" at bounding box center [145, 215] width 24 height 24
checkbox input "true"
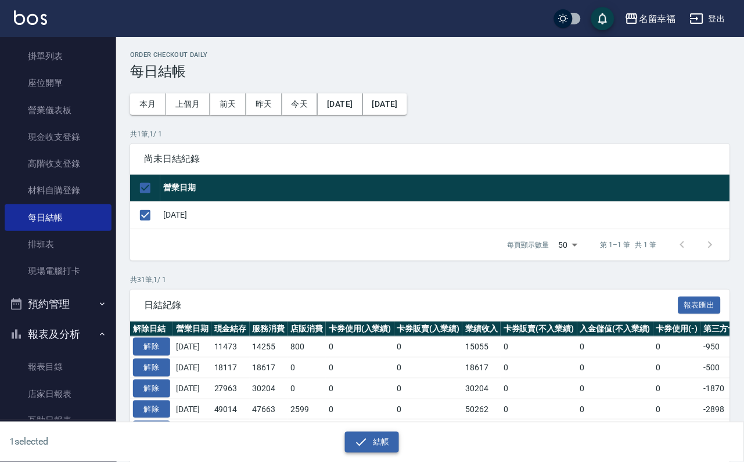
click at [361, 438] on icon "button" at bounding box center [361, 442] width 14 height 14
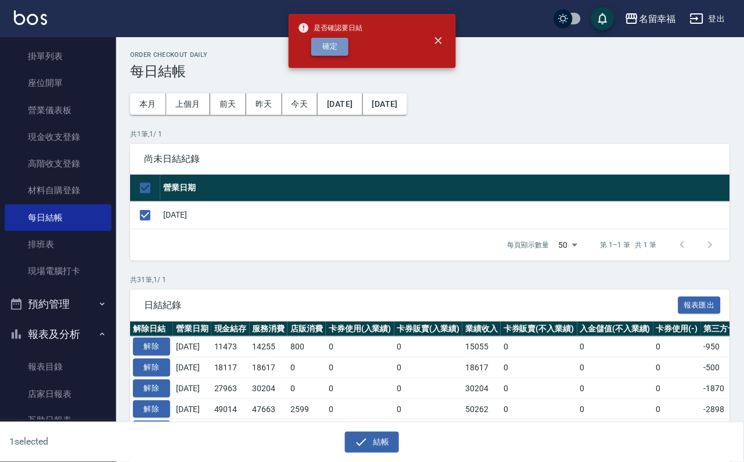
click at [335, 56] on button "確定" at bounding box center [329, 47] width 37 height 18
checkbox input "false"
